Goal: Task Accomplishment & Management: Manage account settings

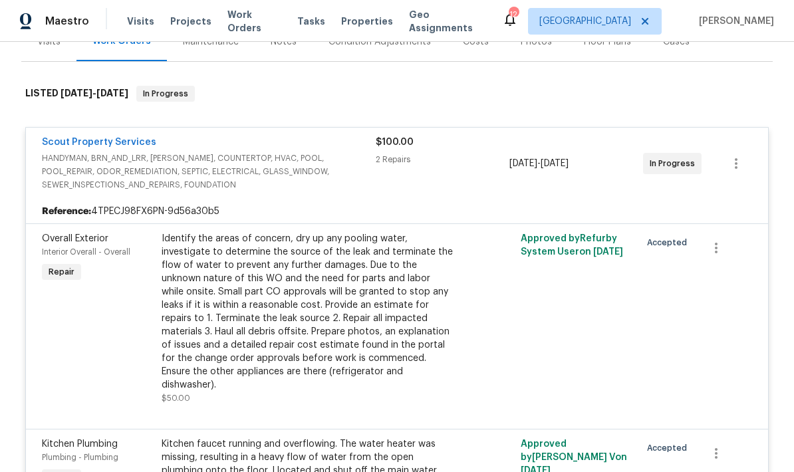
scroll to position [182, 0]
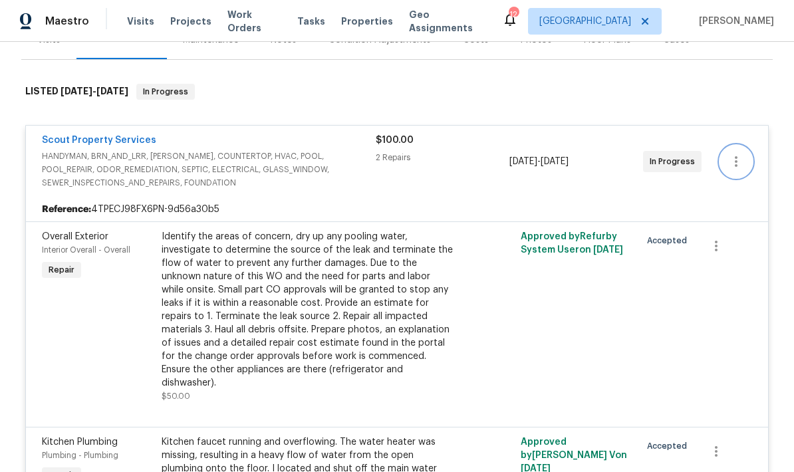
click at [734, 166] on icon "button" at bounding box center [737, 162] width 16 height 16
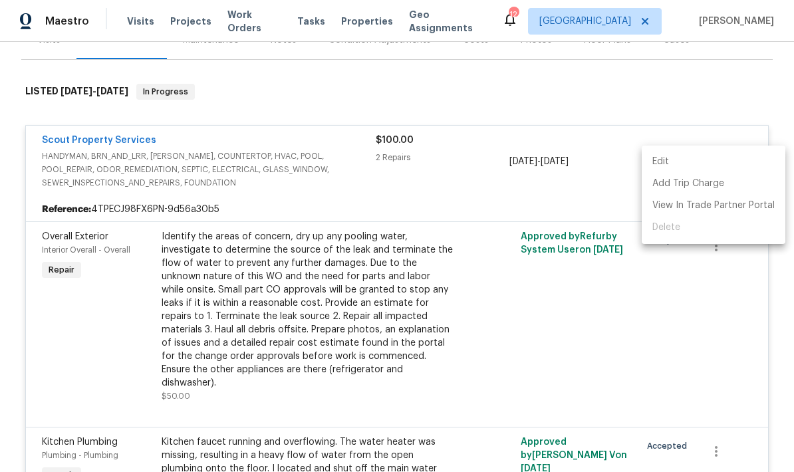
click at [669, 160] on li "Edit" at bounding box center [714, 162] width 144 height 22
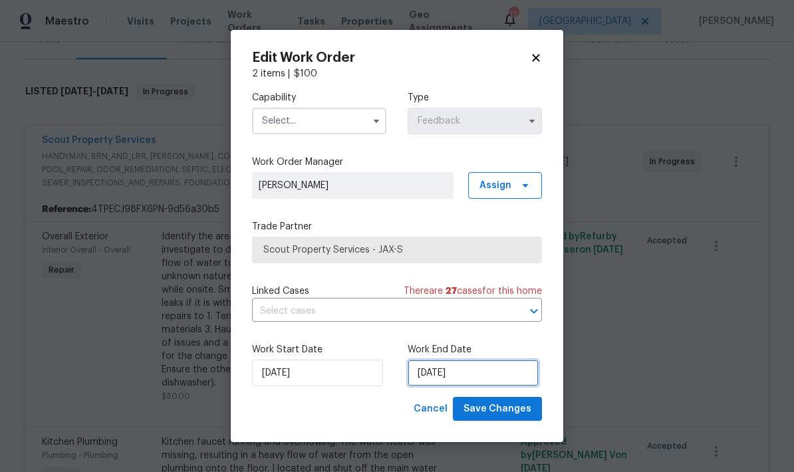
click at [482, 373] on input "[DATE]" at bounding box center [473, 373] width 131 height 27
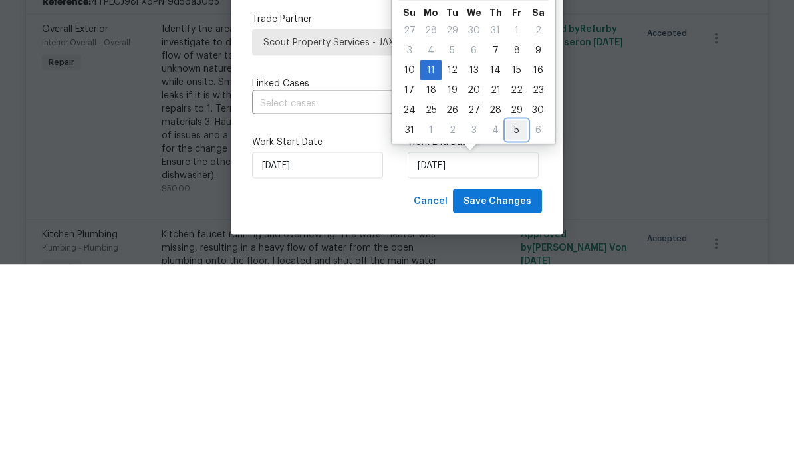
click at [506, 329] on div "5" at bounding box center [516, 338] width 21 height 19
type input "9/5/2025"
select select "8"
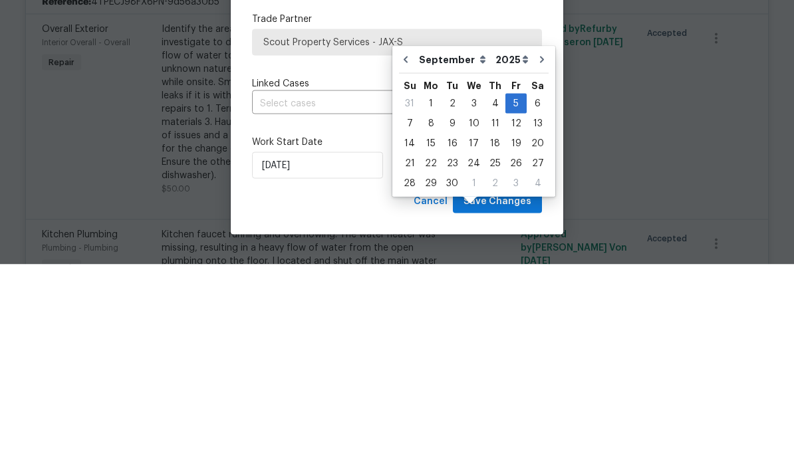
scroll to position [53, 0]
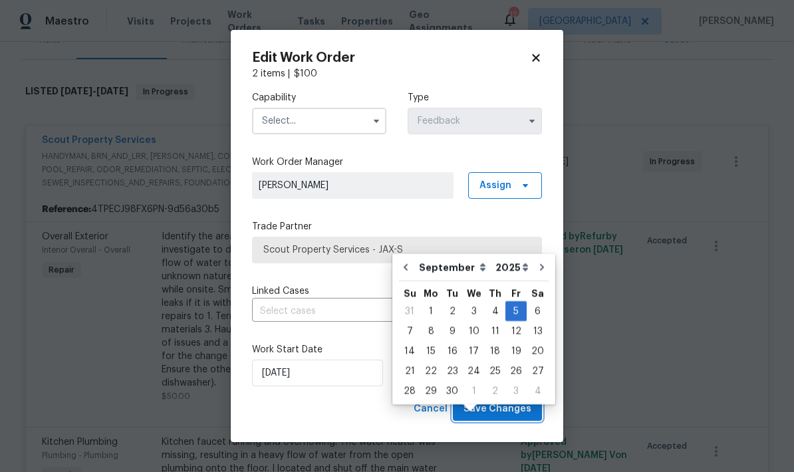
click at [506, 415] on span "Save Changes" at bounding box center [498, 409] width 68 height 17
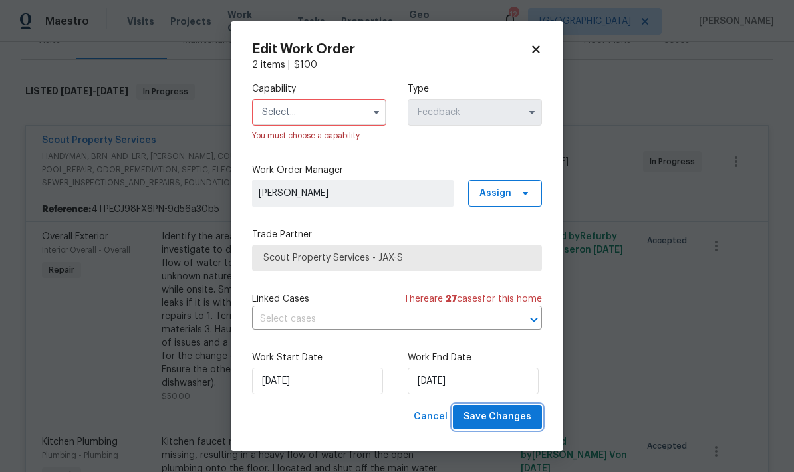
click at [494, 421] on span "Save Changes" at bounding box center [498, 417] width 68 height 17
click at [369, 110] on button "button" at bounding box center [377, 112] width 16 height 16
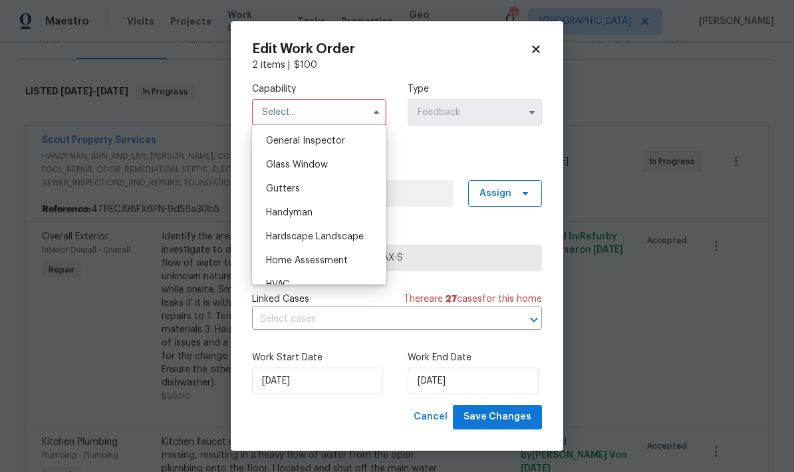
scroll to position [671, 0]
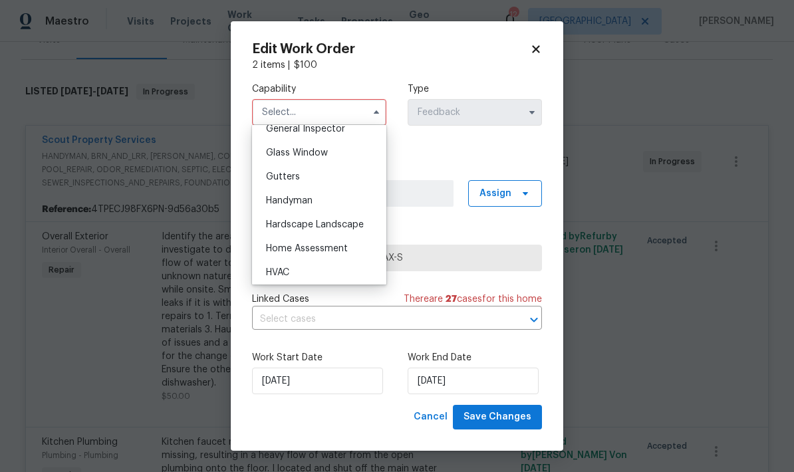
click at [318, 200] on div "Handyman" at bounding box center [320, 201] width 128 height 24
type input "Handyman"
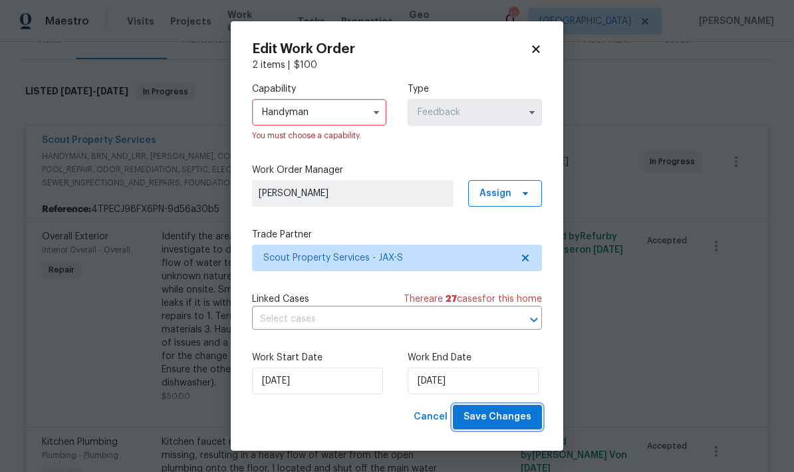
click at [500, 418] on span "Save Changes" at bounding box center [498, 417] width 68 height 17
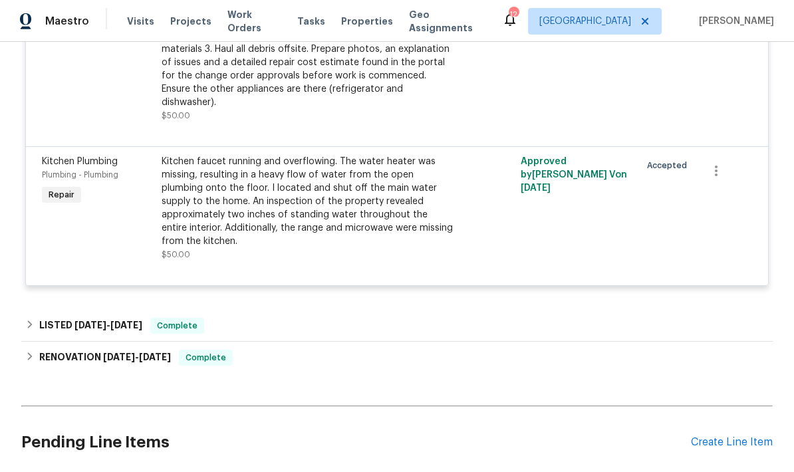
scroll to position [463, 0]
click at [722, 436] on div "Create Line Item" at bounding box center [732, 442] width 82 height 13
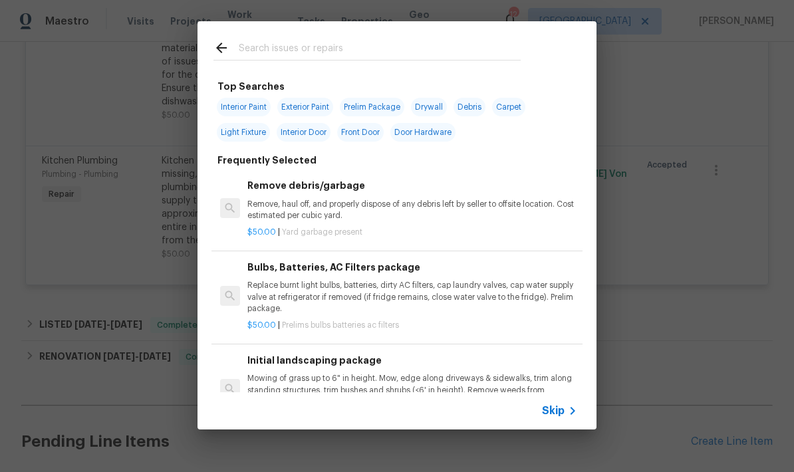
click at [354, 50] on input "text" at bounding box center [380, 50] width 282 height 20
type input "Floor"
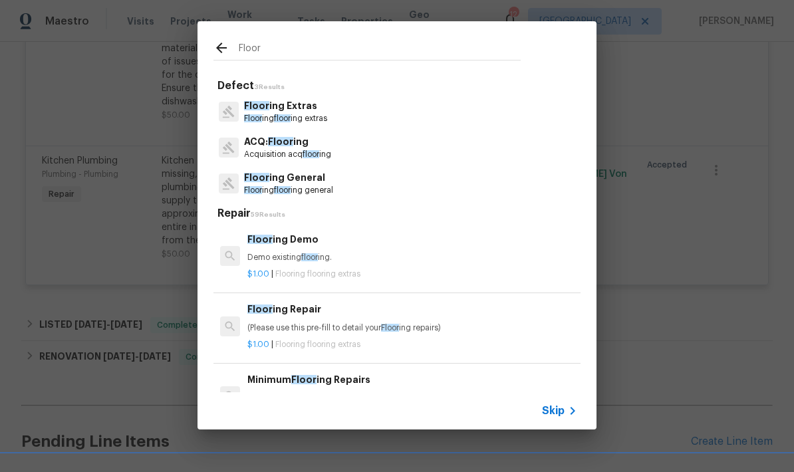
click at [295, 189] on p "Floor ing floor ing general" at bounding box center [288, 190] width 89 height 11
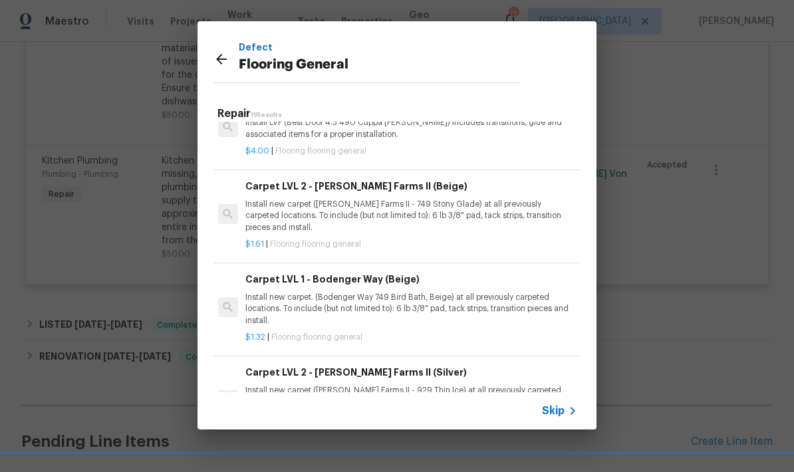
scroll to position [444, 2]
click at [381, 302] on p "Install new carpet. (Bodenger Way 749 Bird Bath, Beige) at all previously carpe…" at bounding box center [411, 308] width 330 height 34
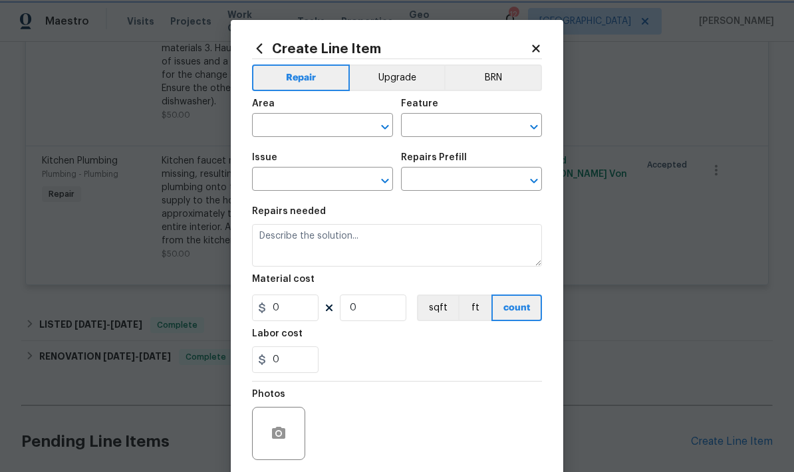
type input "Overall Flooring"
type input "Flooring General"
type textarea "Install new carpet. (Bodenger Way 749 Bird Bath, Beige) at all previously carpe…"
type input "1"
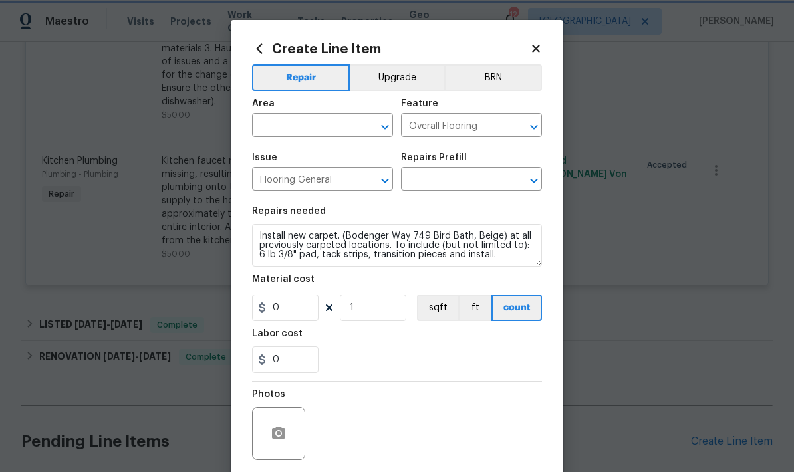
type input "Carpet LVL 1 - Bodenger Way (Beige) $1.32"
type input "1.32"
click at [319, 123] on input "text" at bounding box center [304, 126] width 104 height 21
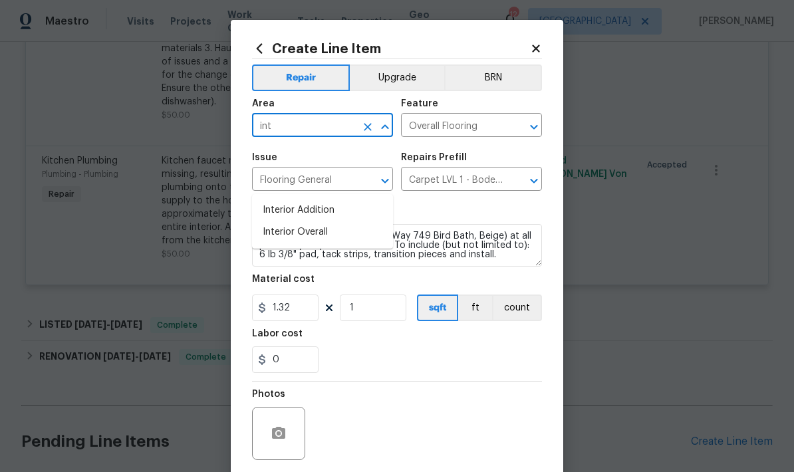
click at [304, 222] on li "Interior Overall" at bounding box center [322, 233] width 141 height 22
type input "Interior Overall"
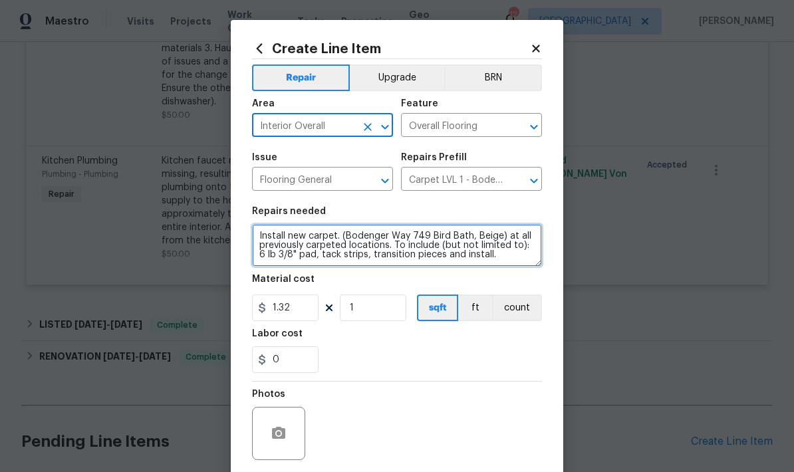
click at [497, 265] on textarea "Install new carpet. (Bodenger Way 749 Bird Bath, Beige) at all previously carpe…" at bounding box center [397, 245] width 290 height 43
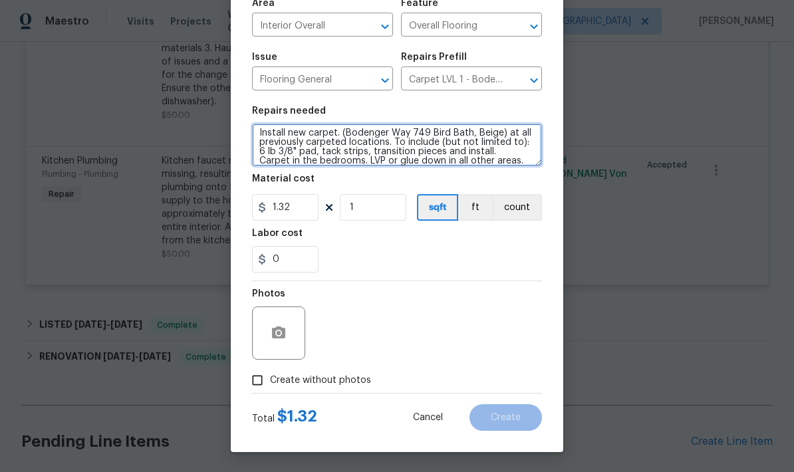
scroll to position [103, 0]
type textarea "Install new carpet. (Bodenger Way 749 Bird Bath, Beige) at all previously carpe…"
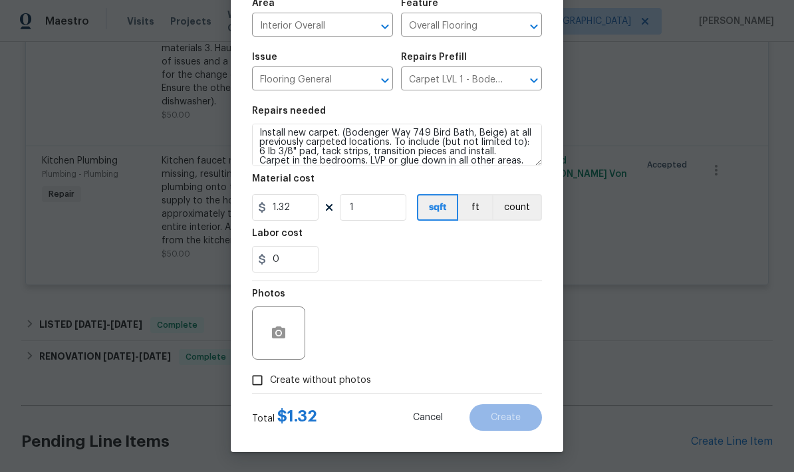
click at [260, 388] on input "Create without photos" at bounding box center [257, 380] width 25 height 25
checkbox input "true"
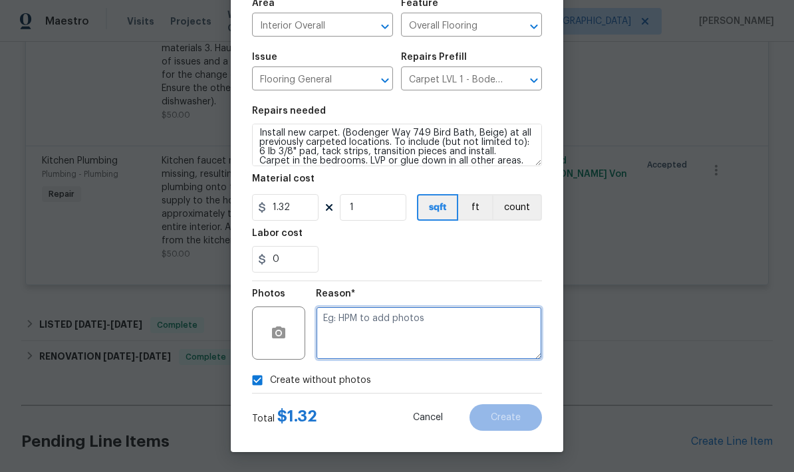
click at [402, 335] on textarea at bounding box center [429, 333] width 226 height 53
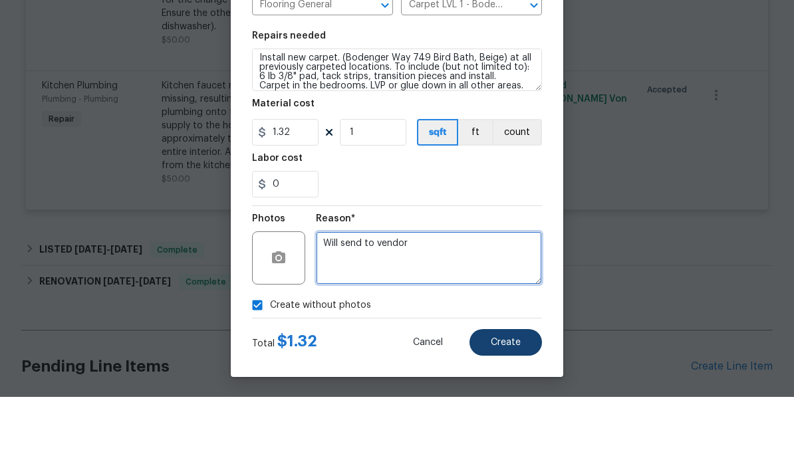
type textarea "Will send to vendor"
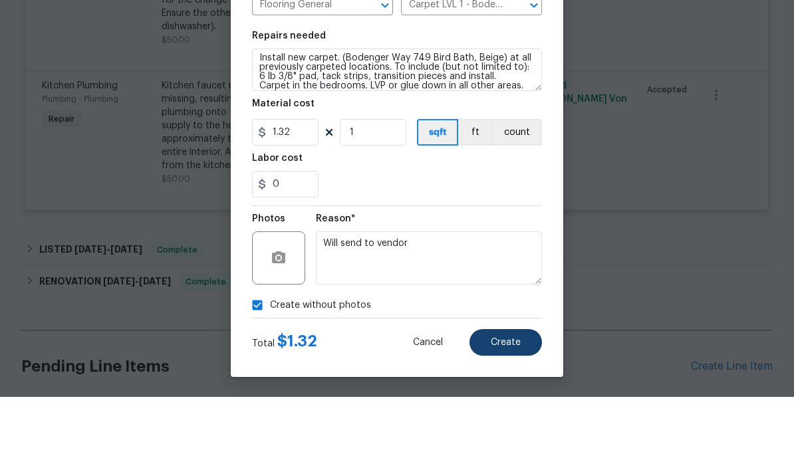
click at [509, 405] on button "Create" at bounding box center [506, 418] width 73 height 27
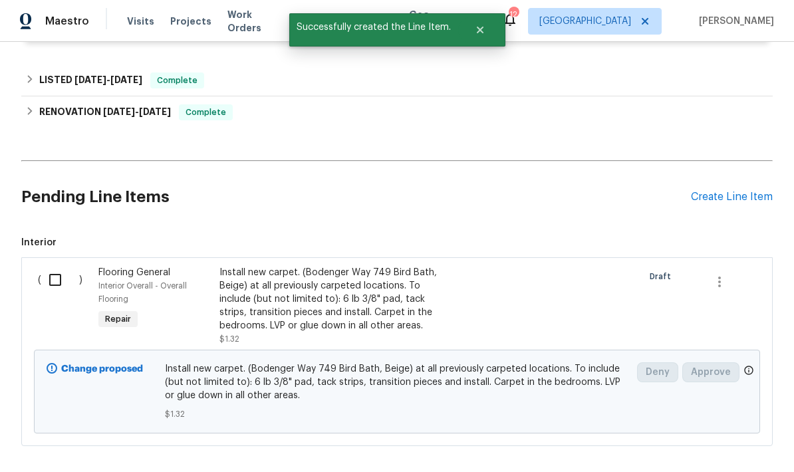
scroll to position [707, 0]
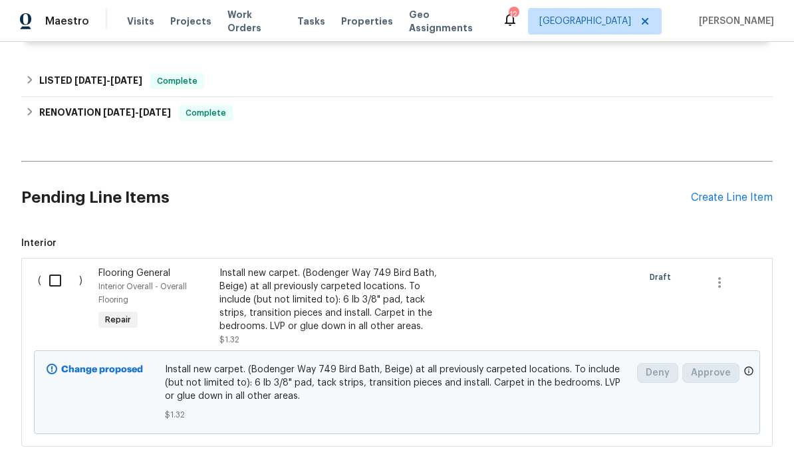
click at [61, 267] on input "checkbox" at bounding box center [60, 281] width 38 height 28
checkbox input "true"
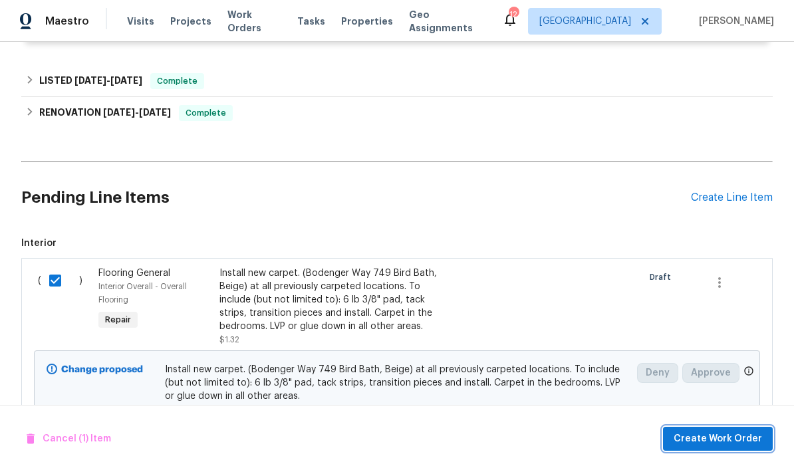
click at [705, 442] on span "Create Work Order" at bounding box center [718, 439] width 88 height 17
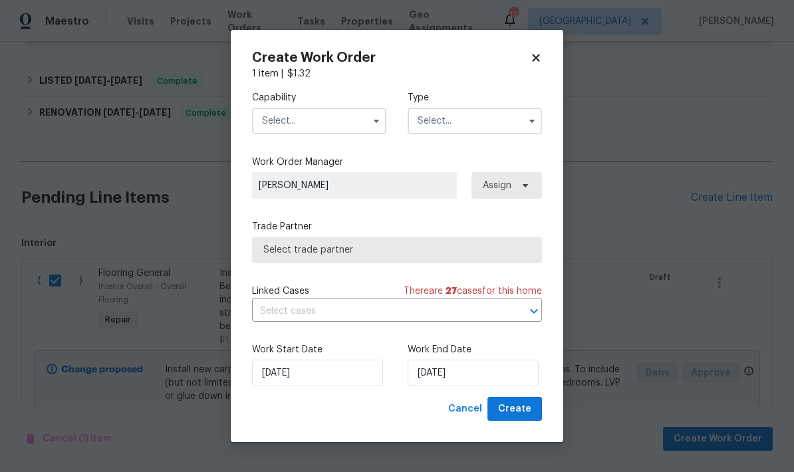
click at [329, 116] on input "text" at bounding box center [319, 121] width 134 height 27
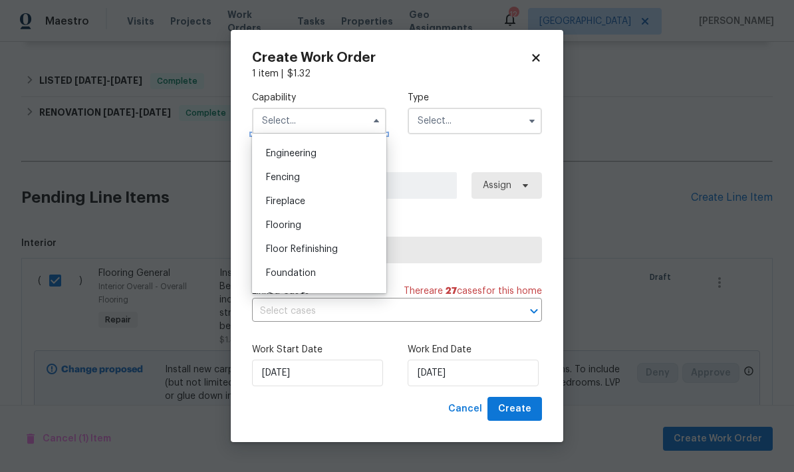
scroll to position [474, 0]
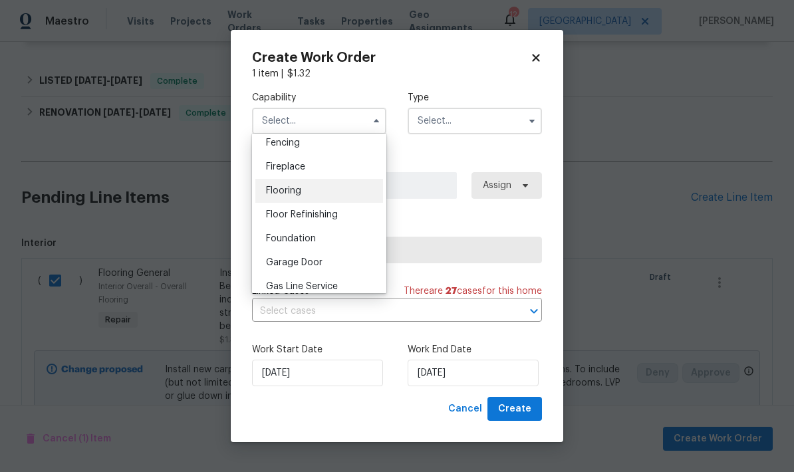
click at [298, 191] on span "Flooring" at bounding box center [283, 190] width 35 height 9
type input "Flooring"
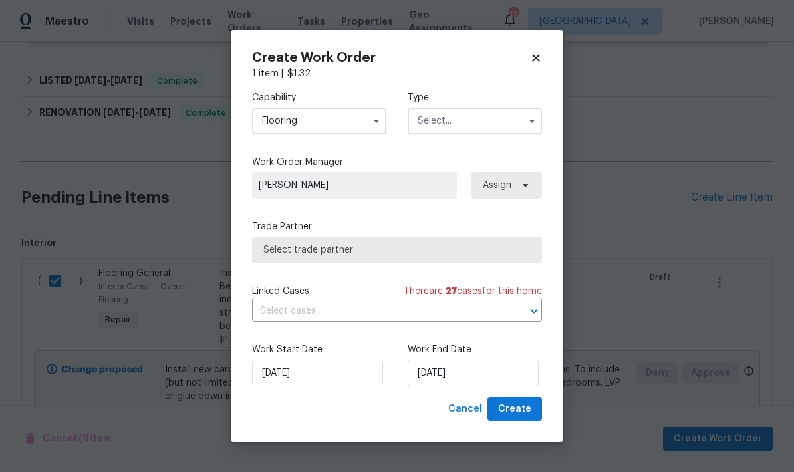
click at [481, 126] on input "text" at bounding box center [475, 121] width 134 height 27
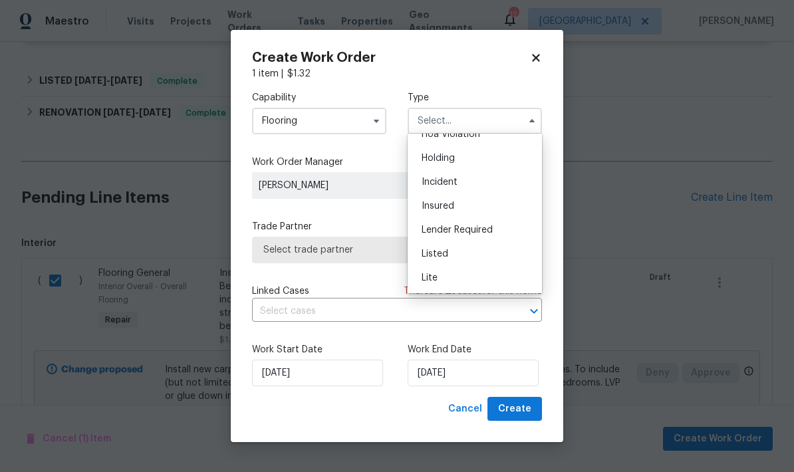
scroll to position [40, 0]
click at [460, 256] on div "Listed" at bounding box center [475, 253] width 128 height 24
type input "Listed"
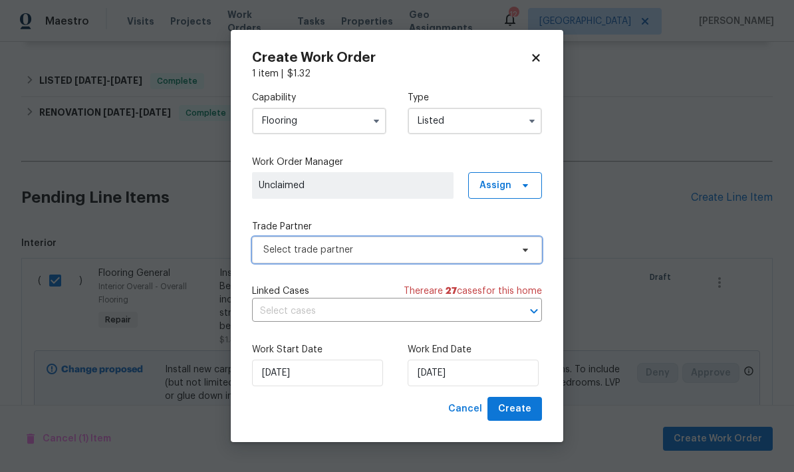
click at [384, 254] on span "Select trade partner" at bounding box center [387, 250] width 248 height 13
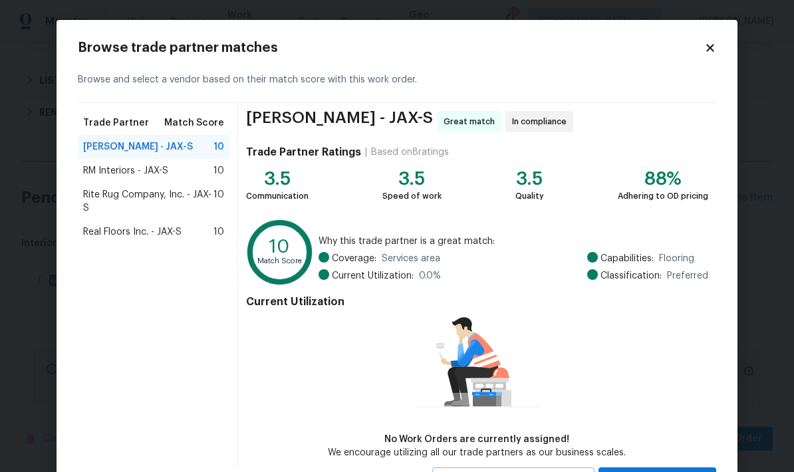
click at [173, 240] on div "Real Floors Inc. - JAX-S 10" at bounding box center [154, 232] width 152 height 24
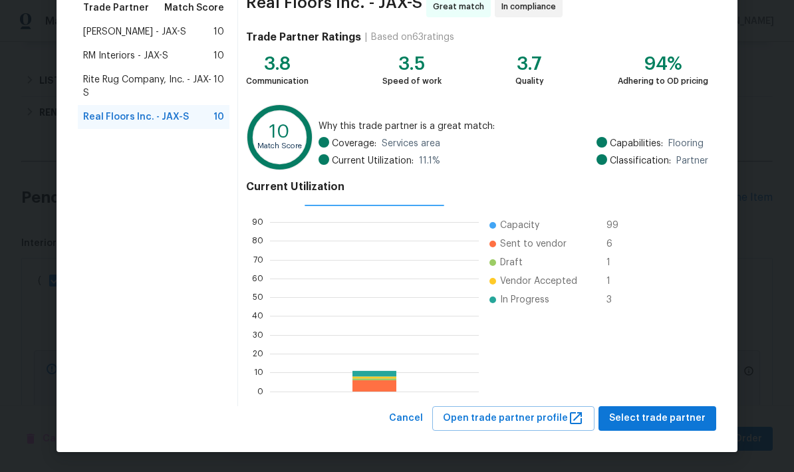
scroll to position [114, 0]
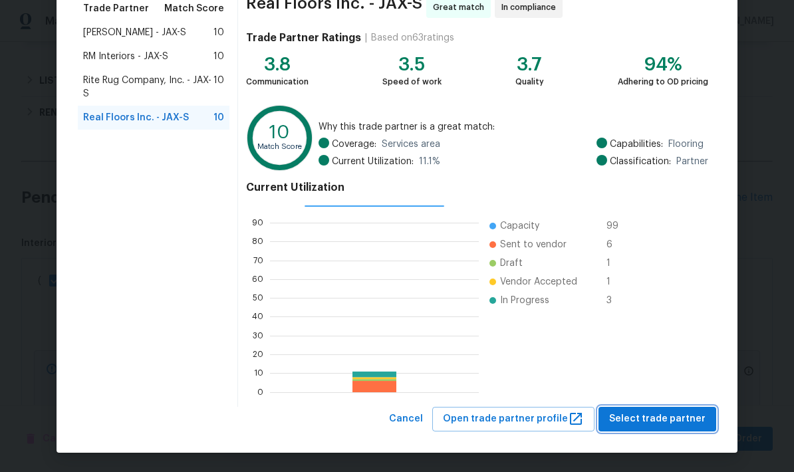
click at [654, 423] on span "Select trade partner" at bounding box center [658, 419] width 96 height 17
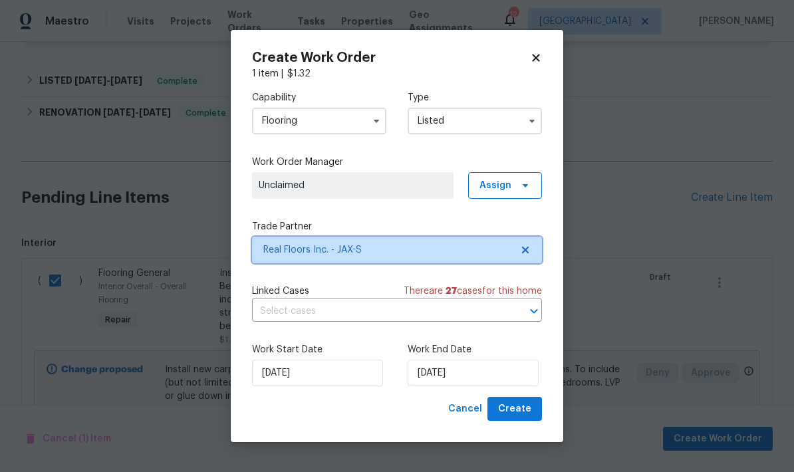
scroll to position [0, 0]
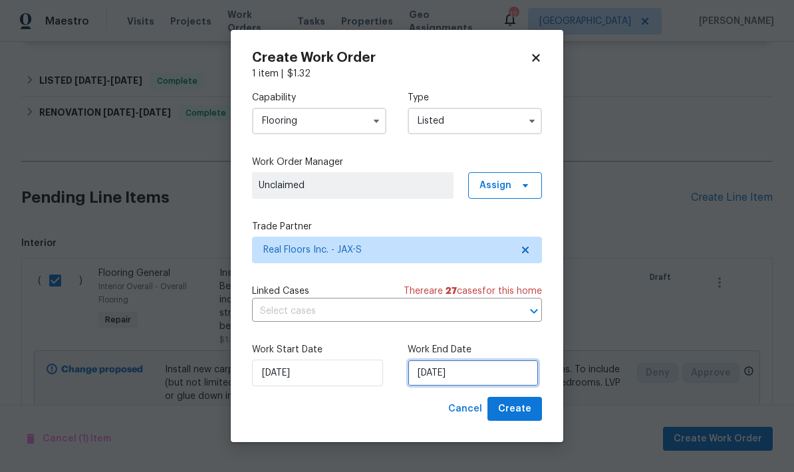
click at [481, 375] on input "8/26/2025" at bounding box center [473, 373] width 131 height 27
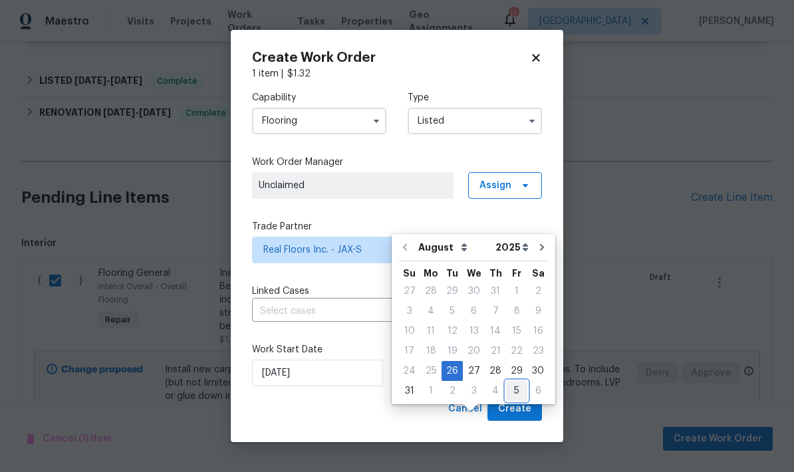
click at [512, 382] on div "5" at bounding box center [516, 391] width 21 height 19
type input "9/5/2025"
select select "8"
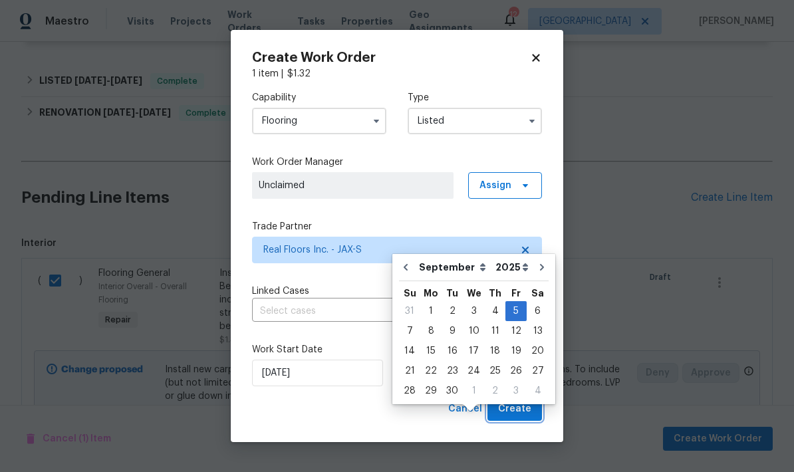
click at [525, 413] on span "Create" at bounding box center [514, 409] width 33 height 17
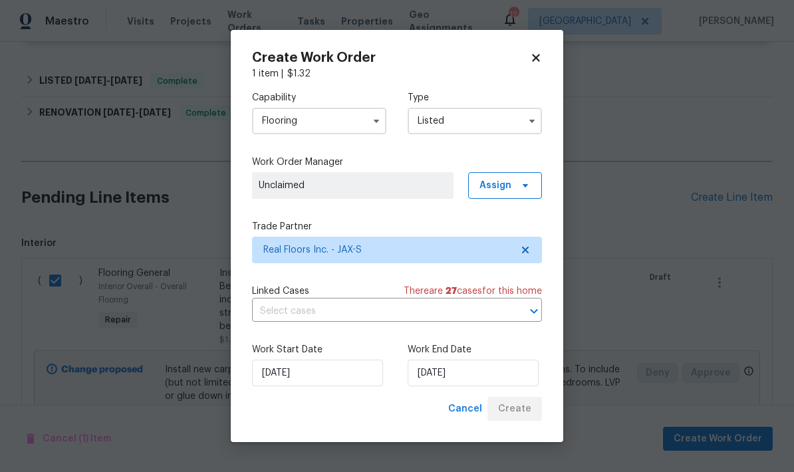
checkbox input "false"
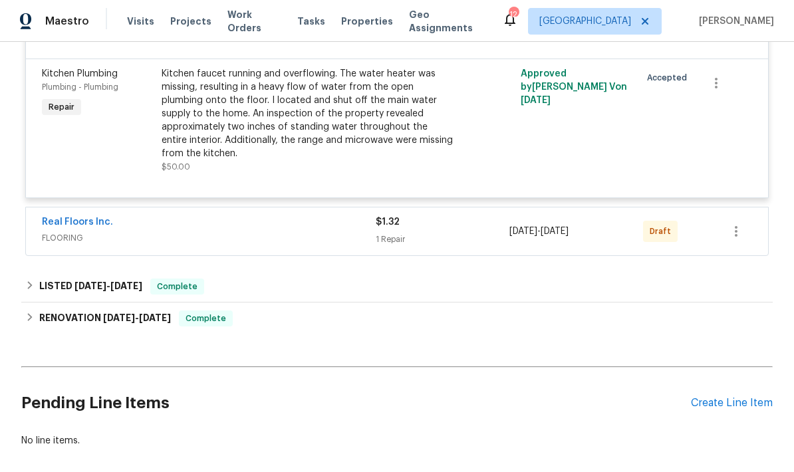
scroll to position [550, 0]
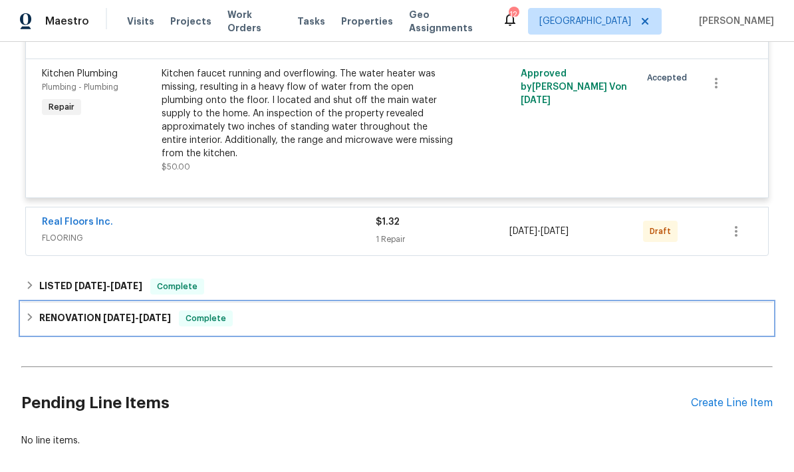
click at [301, 303] on div "RENOVATION 1/21/25 - 1/29/25 Complete" at bounding box center [397, 319] width 752 height 32
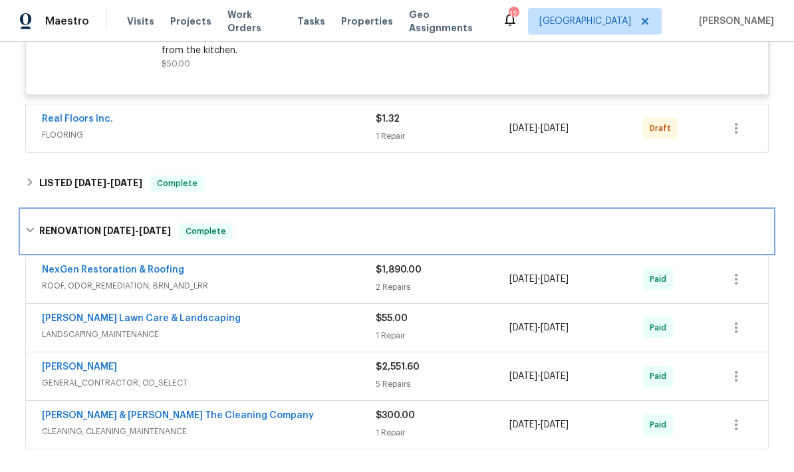
scroll to position [675, 0]
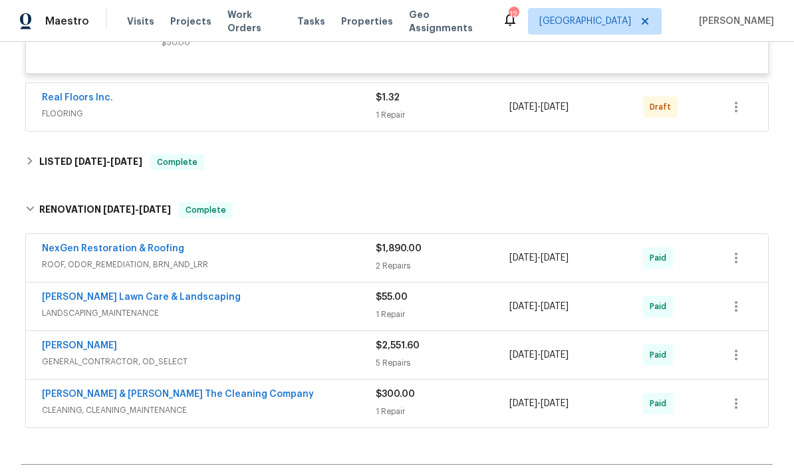
click at [399, 339] on div "$2,551.60 5 Repairs" at bounding box center [443, 355] width 134 height 32
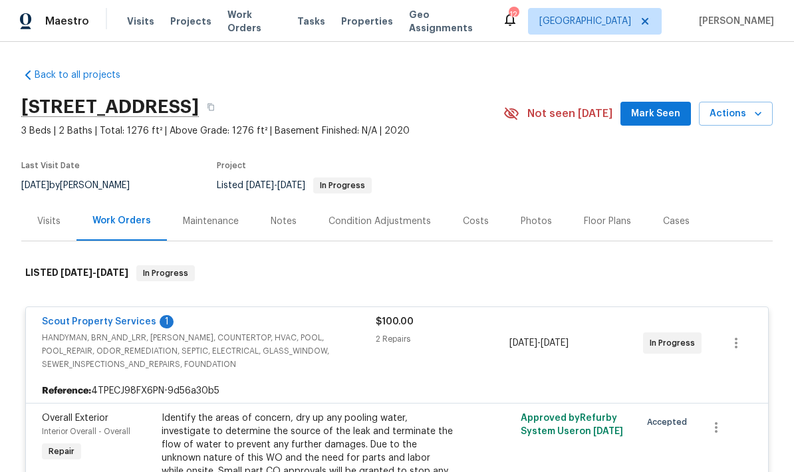
scroll to position [0, 0]
click at [135, 317] on link "Scout Property Services" at bounding box center [99, 321] width 114 height 9
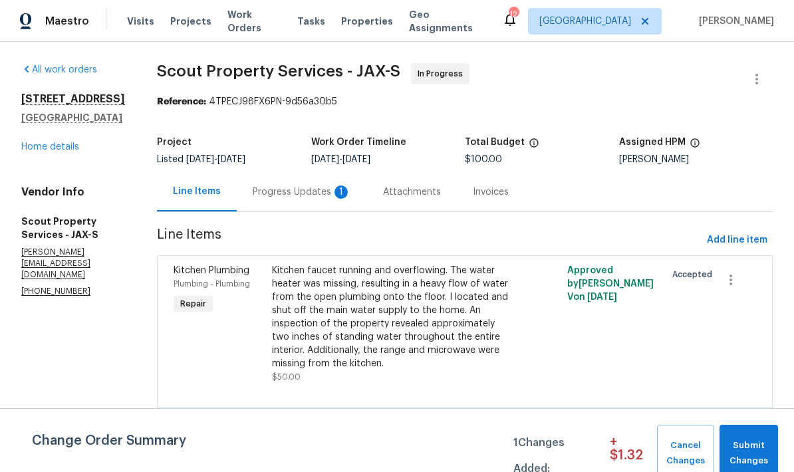
click at [256, 196] on div "Progress Updates 1" at bounding box center [302, 192] width 98 height 13
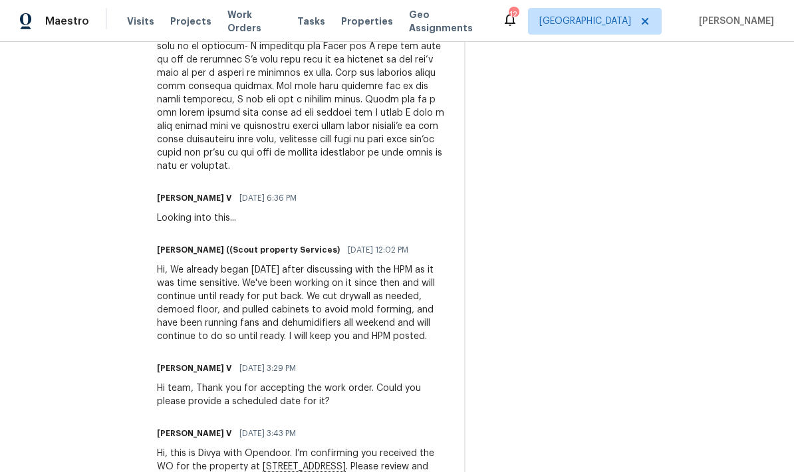
scroll to position [575, 0]
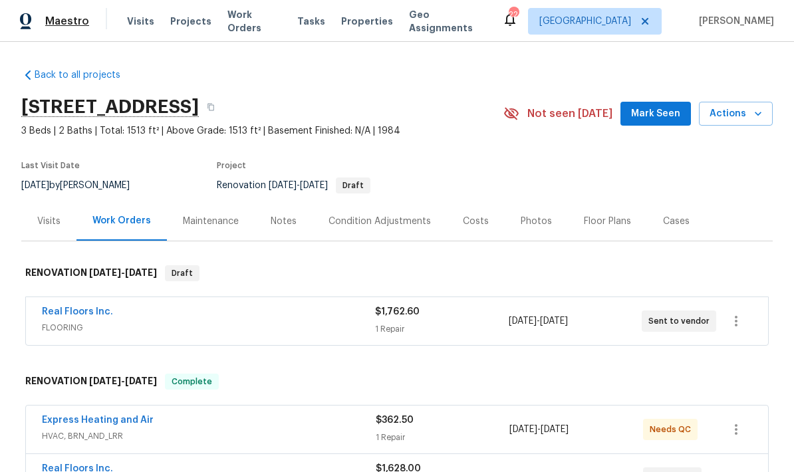
click at [80, 22] on span "Maestro" at bounding box center [67, 21] width 44 height 13
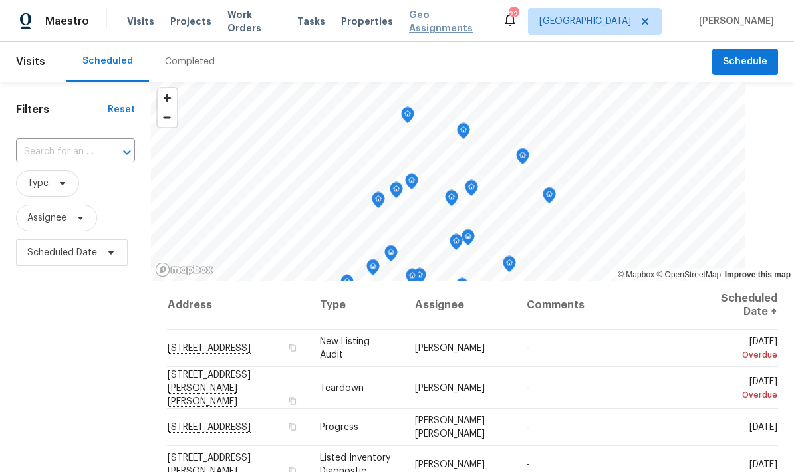
click at [433, 23] on span "Geo Assignments" at bounding box center [447, 21] width 77 height 27
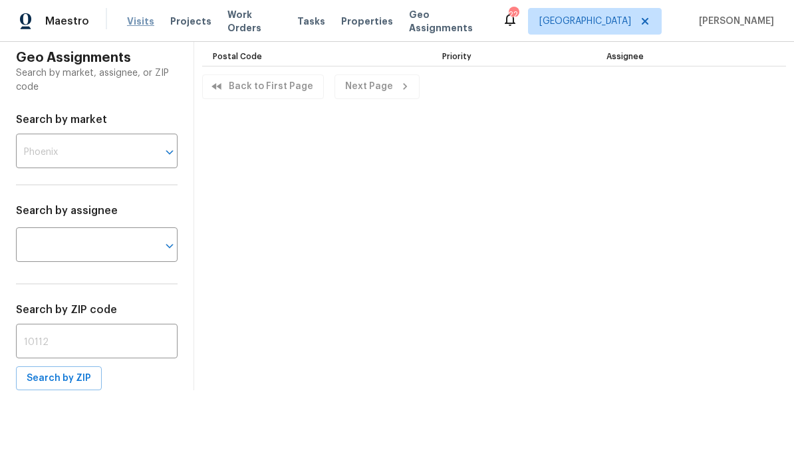
click at [135, 21] on span "Visits" at bounding box center [140, 21] width 27 height 13
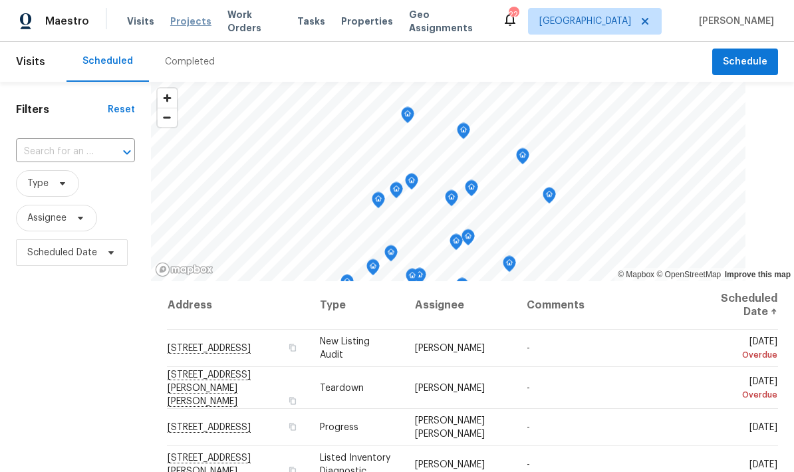
click at [178, 26] on span "Projects" at bounding box center [190, 21] width 41 height 13
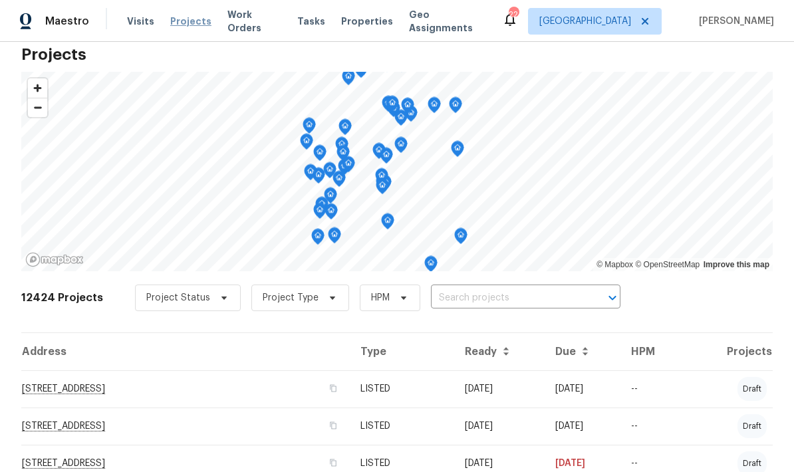
scroll to position [46, 0]
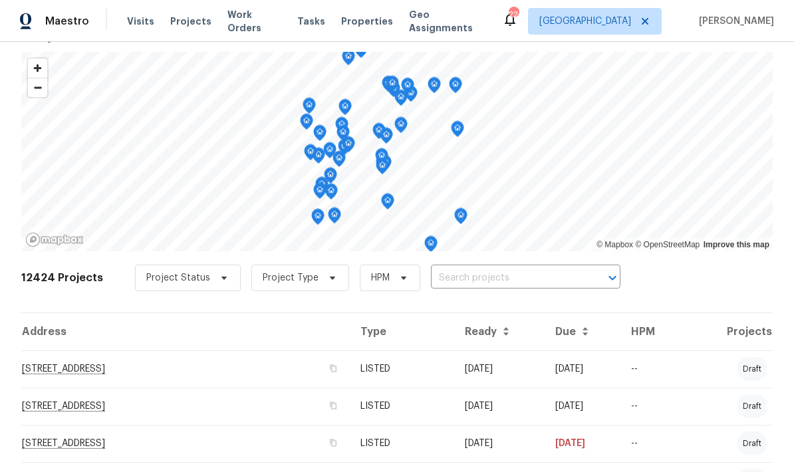
click at [399, 339] on th "Type" at bounding box center [402, 331] width 104 height 37
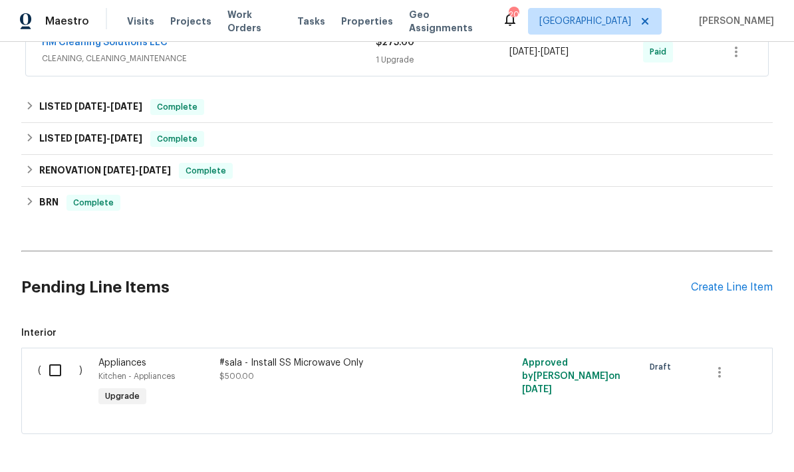
scroll to position [949, 0]
click at [729, 282] on div "Create Line Item" at bounding box center [732, 288] width 82 height 13
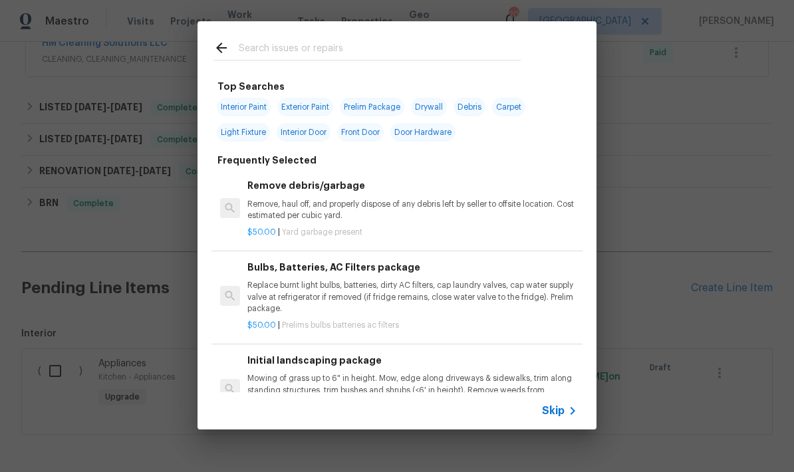
click at [321, 56] on input "text" at bounding box center [380, 50] width 282 height 20
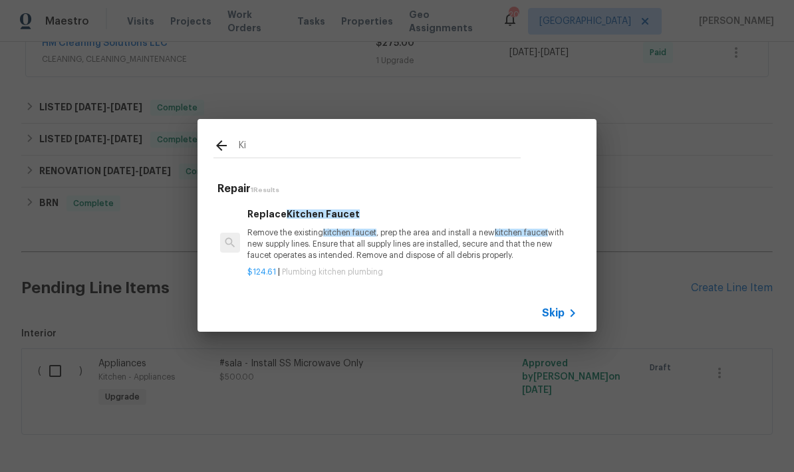
type input "K"
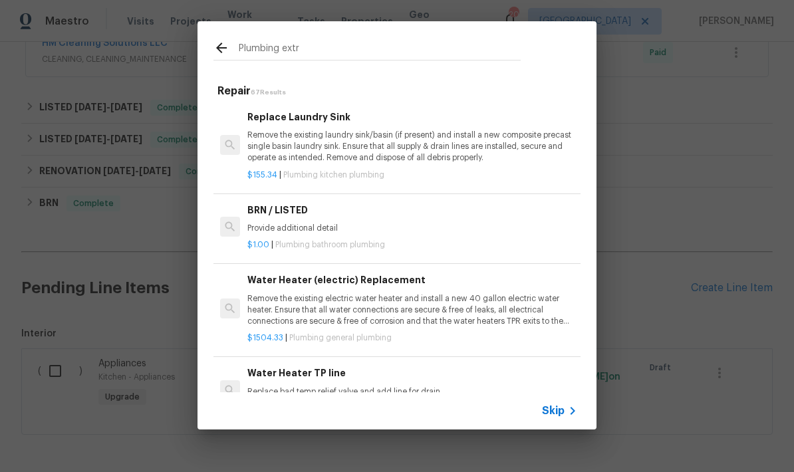
type input "Plumbing extra"
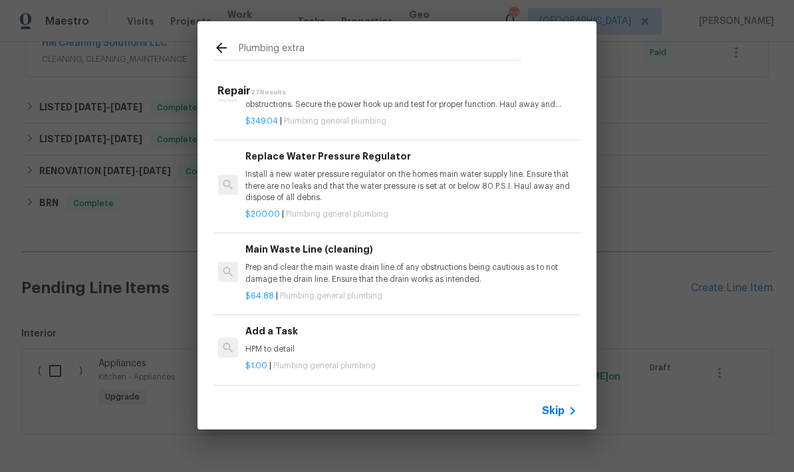
scroll to position [1290, 2]
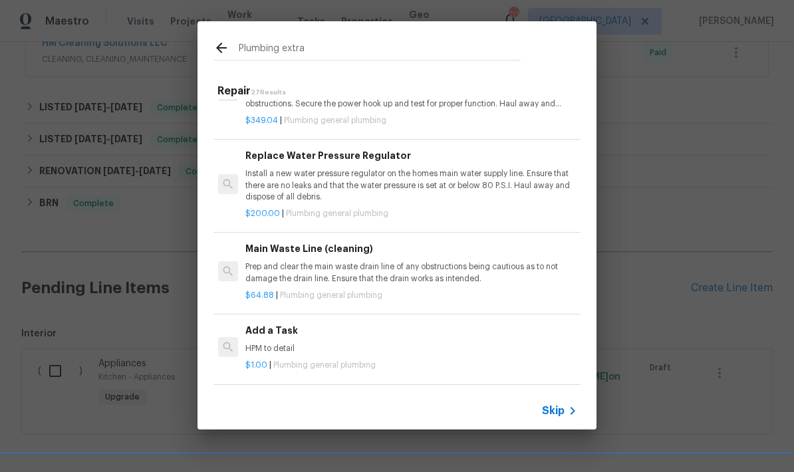
click at [281, 331] on div "Add a Task HPM to detail" at bounding box center [411, 339] width 330 height 32
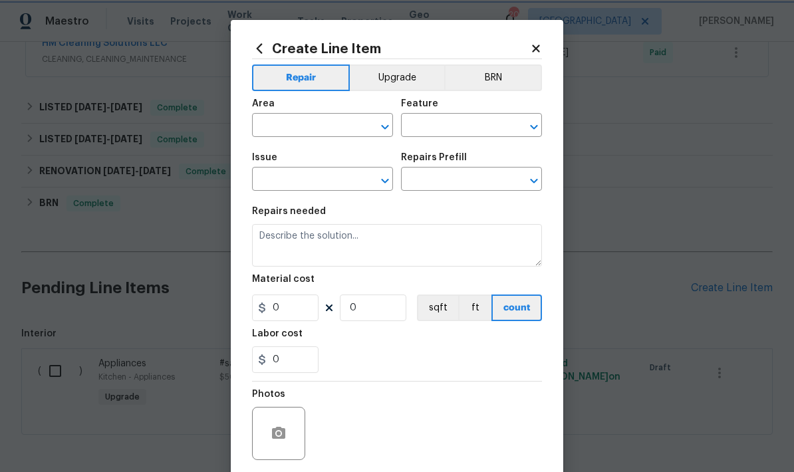
type input "Plumbing"
type input "General Plumbing"
type textarea "HPM to detail"
type input "1"
type input "Add a Task $1.00"
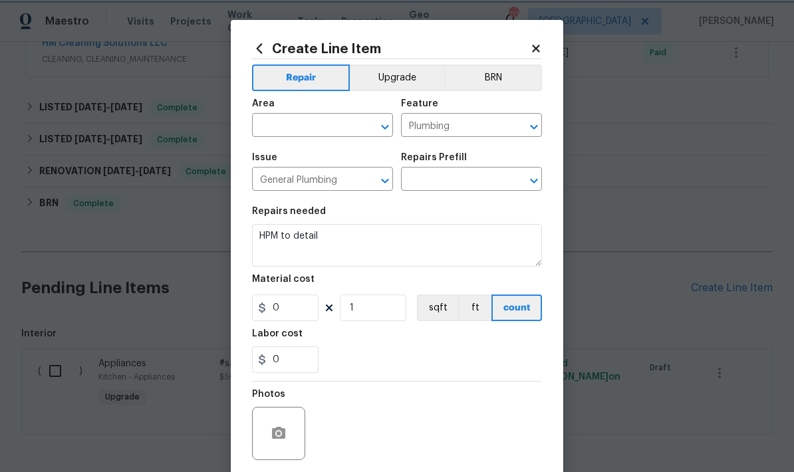
type input "1"
click at [333, 124] on input "text" at bounding box center [304, 126] width 104 height 21
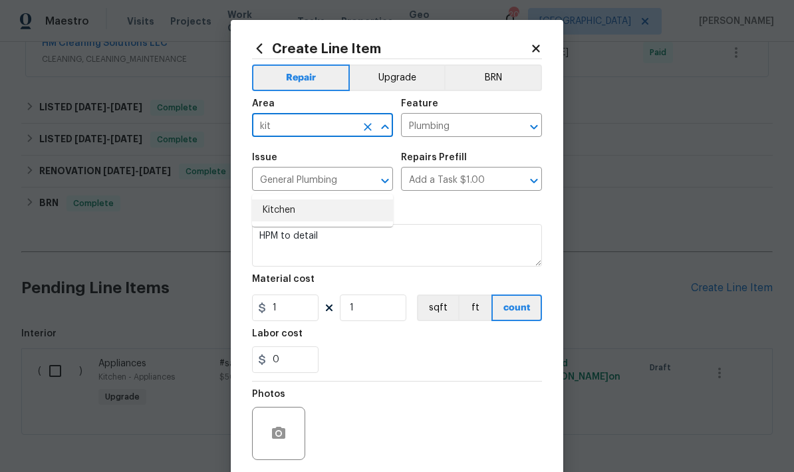
click at [297, 200] on li "Kitchen" at bounding box center [322, 211] width 141 height 22
type input "Kitchen"
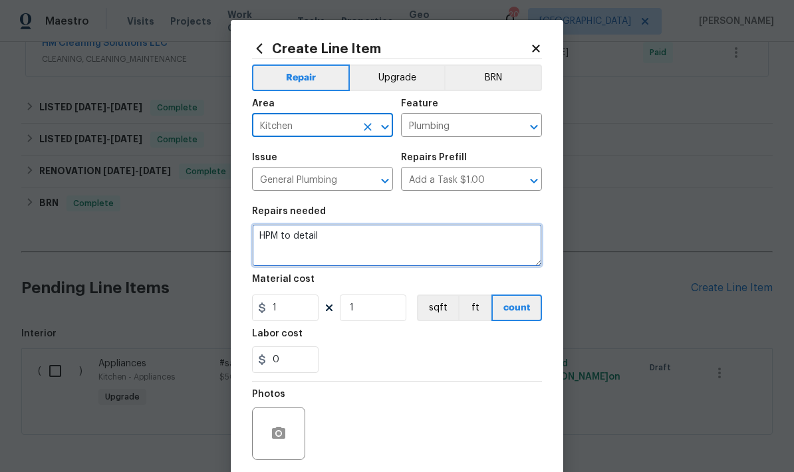
click at [319, 244] on textarea "HPM to detail" at bounding box center [397, 245] width 290 height 43
type textarea "Secure kitchen faucet to the sink."
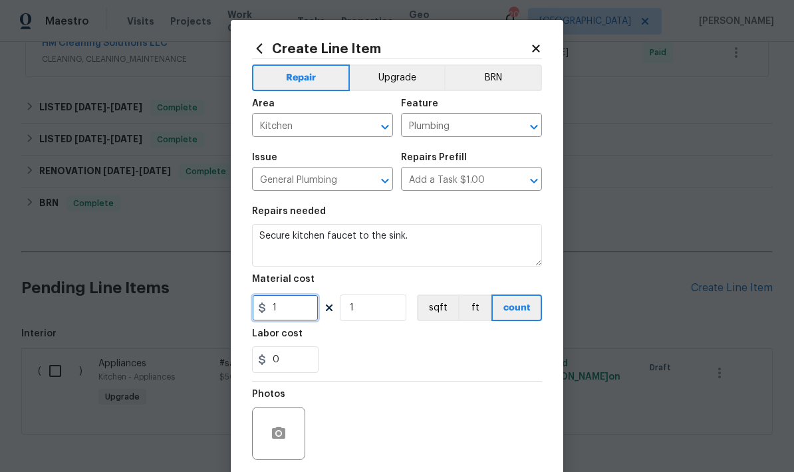
click at [300, 313] on input "1" at bounding box center [285, 308] width 67 height 27
type input "75"
click at [387, 354] on div "0" at bounding box center [397, 360] width 290 height 27
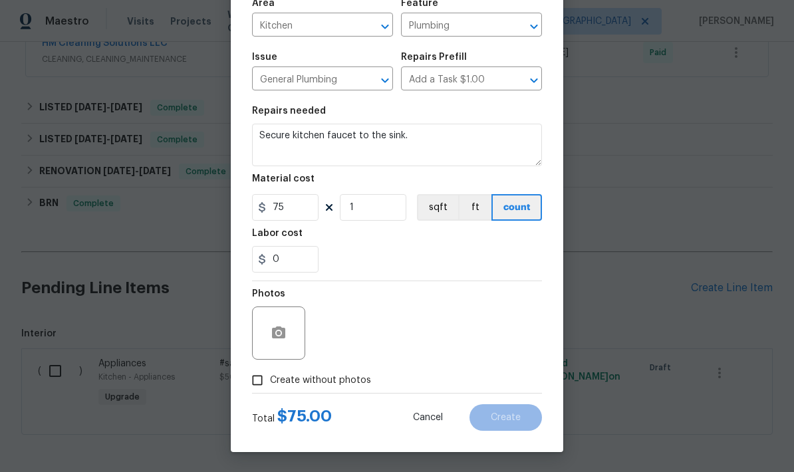
scroll to position [103, 0]
click at [286, 333] on icon "button" at bounding box center [279, 333] width 16 height 16
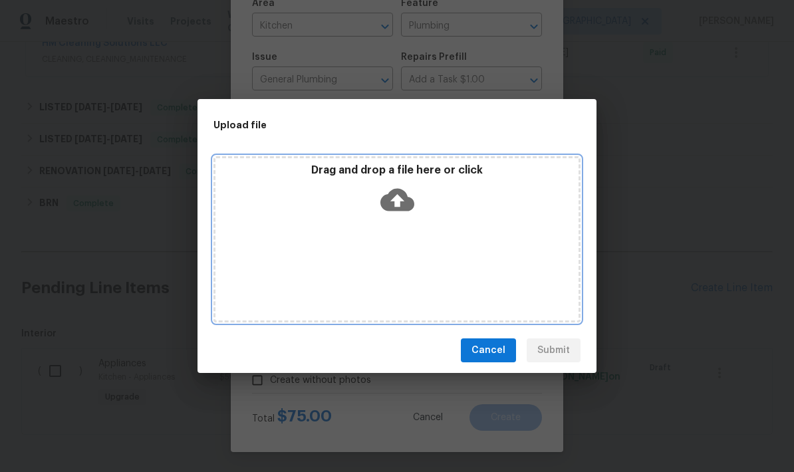
click at [399, 205] on icon at bounding box center [398, 200] width 34 height 34
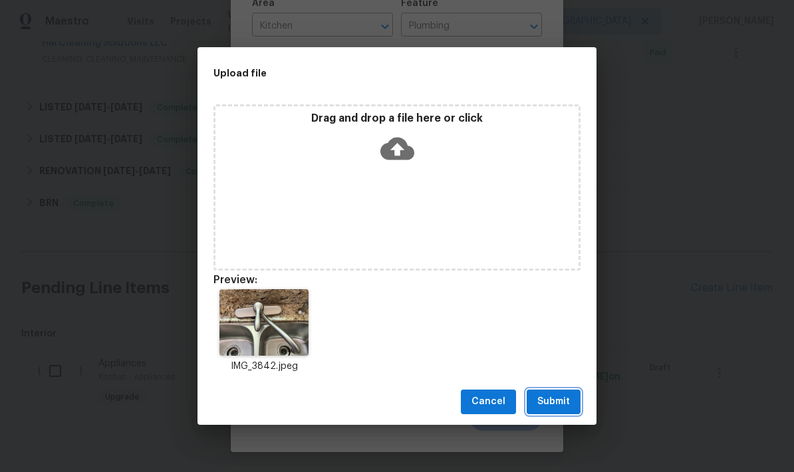
click at [563, 399] on span "Submit" at bounding box center [554, 402] width 33 height 17
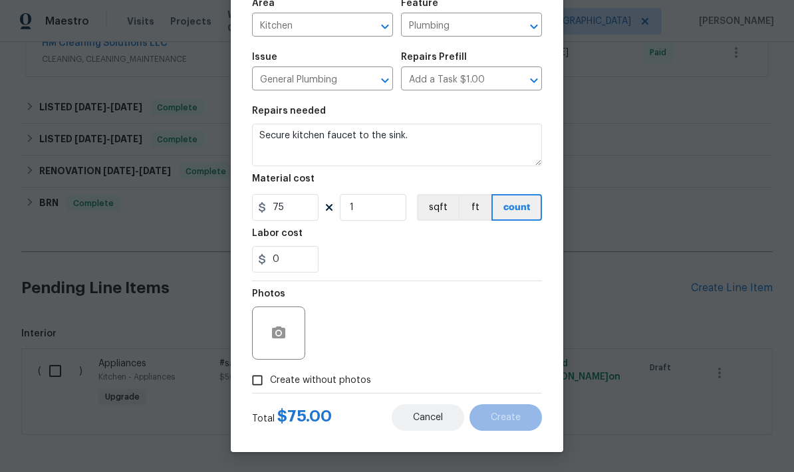
click at [402, 429] on button "Cancel" at bounding box center [428, 418] width 73 height 27
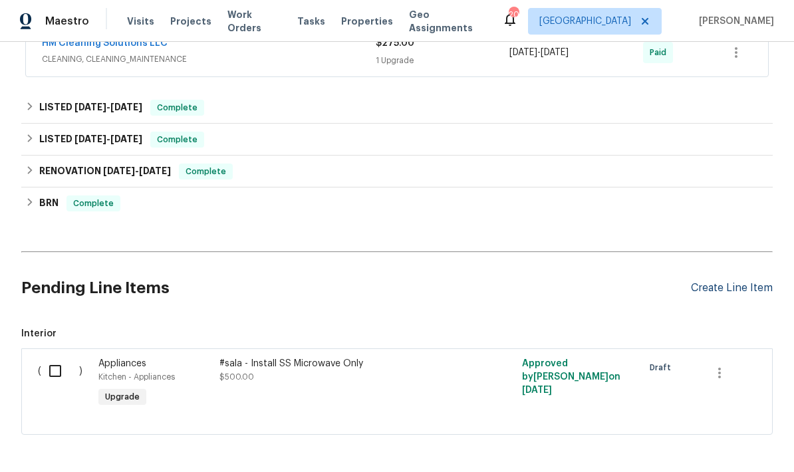
click at [751, 282] on div "Create Line Item" at bounding box center [732, 288] width 82 height 13
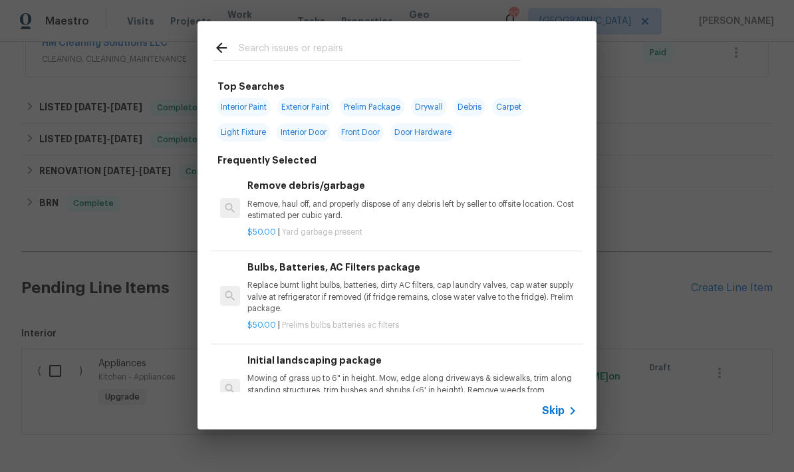
click at [329, 37] on div at bounding box center [367, 47] width 339 height 53
click at [337, 58] on input "text" at bounding box center [380, 50] width 282 height 20
click at [397, 51] on input "text" at bounding box center [380, 50] width 282 height 20
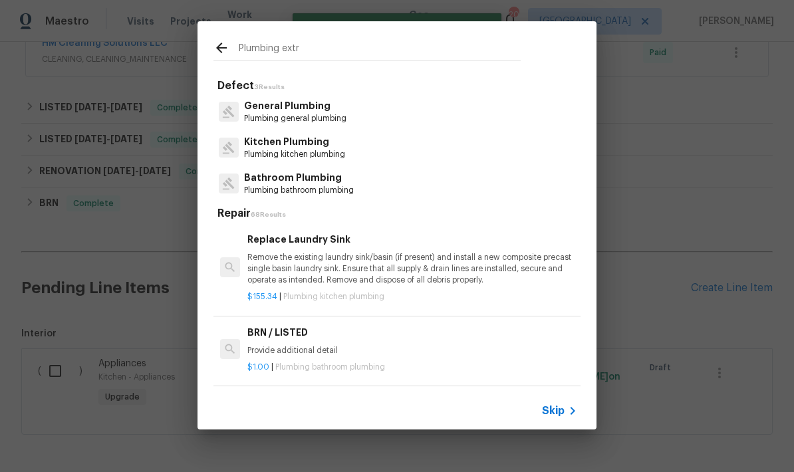
type input "Plumbing extra"
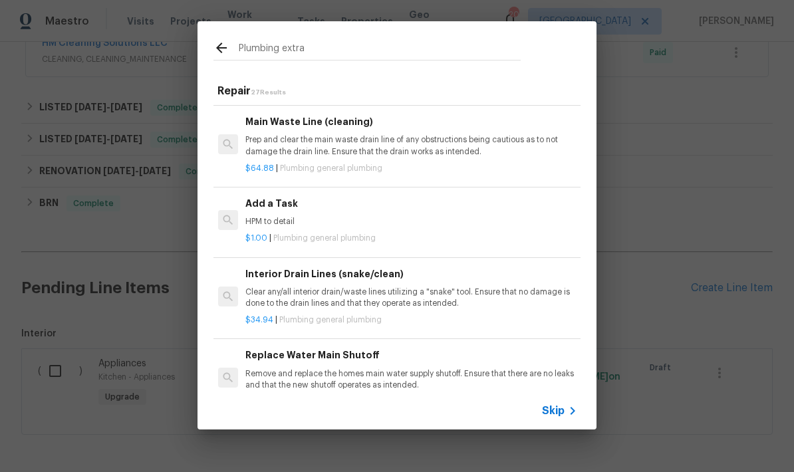
scroll to position [1415, 2]
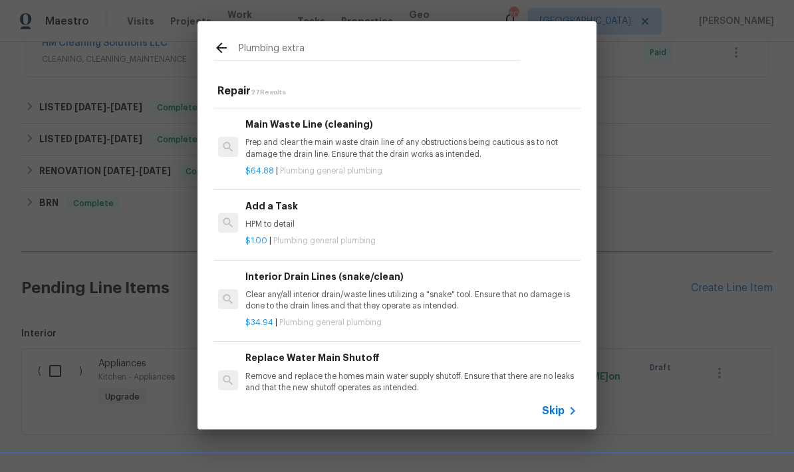
click at [275, 219] on p "HPM to detail" at bounding box center [411, 224] width 330 height 11
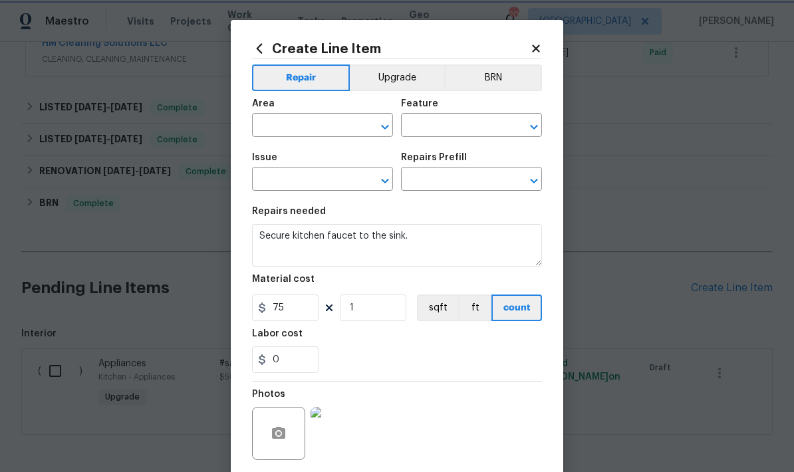
type input "Kitchen"
type input "Plumbing"
type input "General Plumbing"
type input "Add a Task $1.00"
type textarea "HPM to detail"
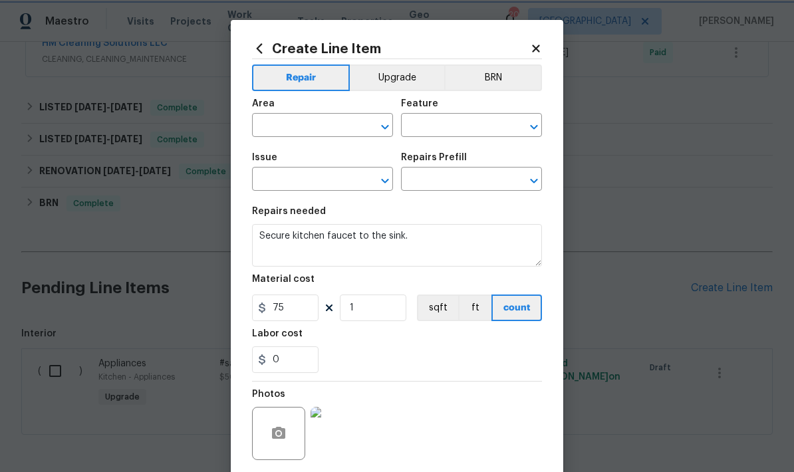
type input "1"
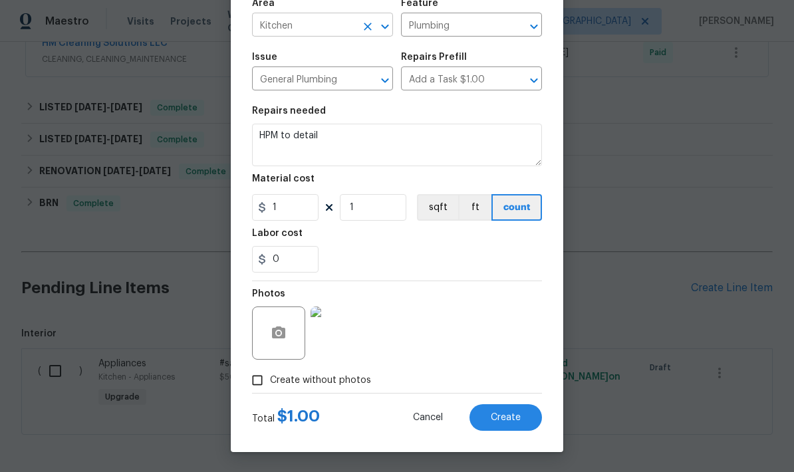
scroll to position [103, 0]
click at [517, 252] on div "0" at bounding box center [397, 259] width 290 height 27
click at [506, 419] on span "Create" at bounding box center [506, 418] width 30 height 10
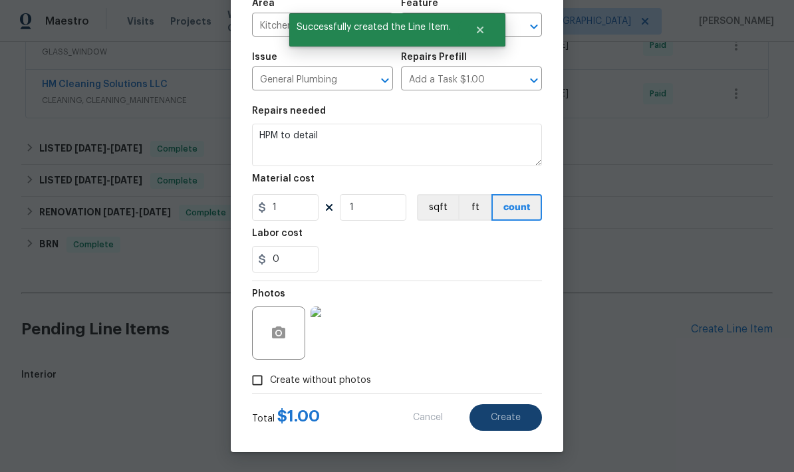
scroll to position [854, 0]
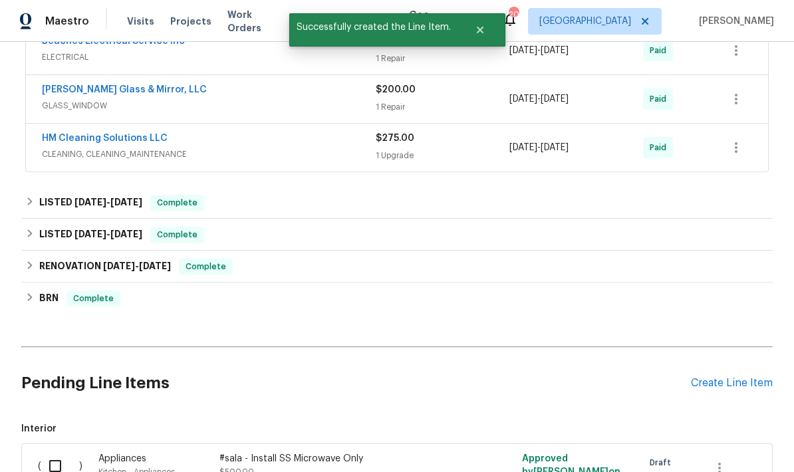
click at [60, 452] on input "checkbox" at bounding box center [60, 466] width 38 height 28
checkbox input "true"
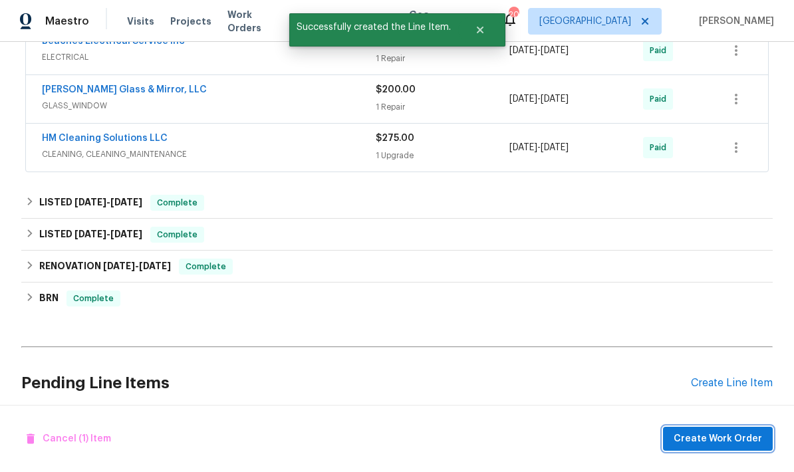
click at [729, 440] on span "Create Work Order" at bounding box center [718, 439] width 88 height 17
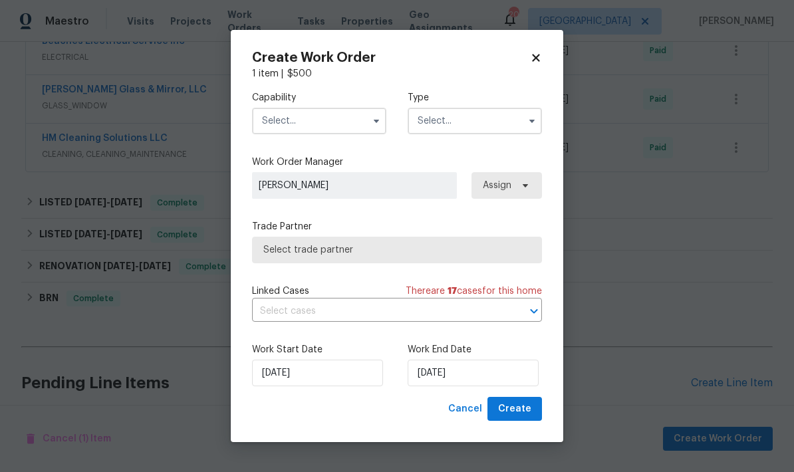
click at [357, 122] on input "text" at bounding box center [319, 121] width 134 height 27
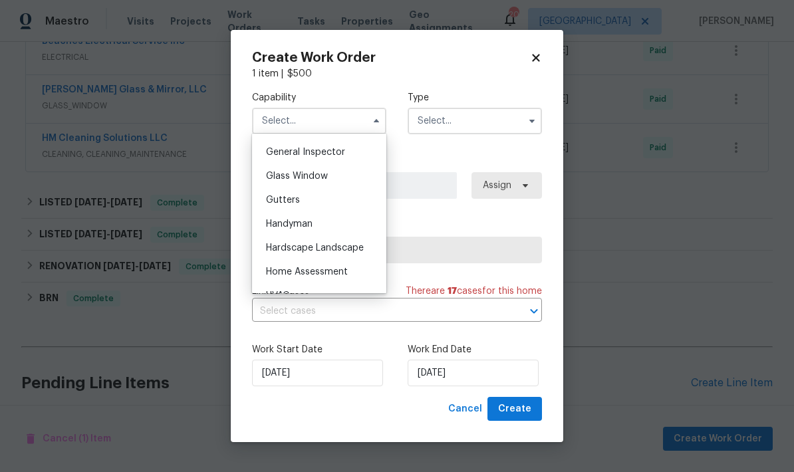
scroll to position [657, 0]
click at [300, 228] on div "Handyman" at bounding box center [320, 224] width 128 height 24
type input "Handyman"
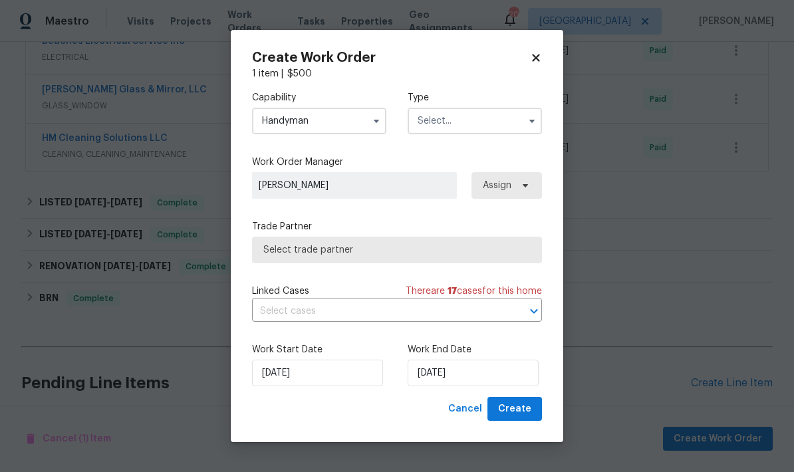
click at [492, 128] on input "text" at bounding box center [475, 121] width 134 height 27
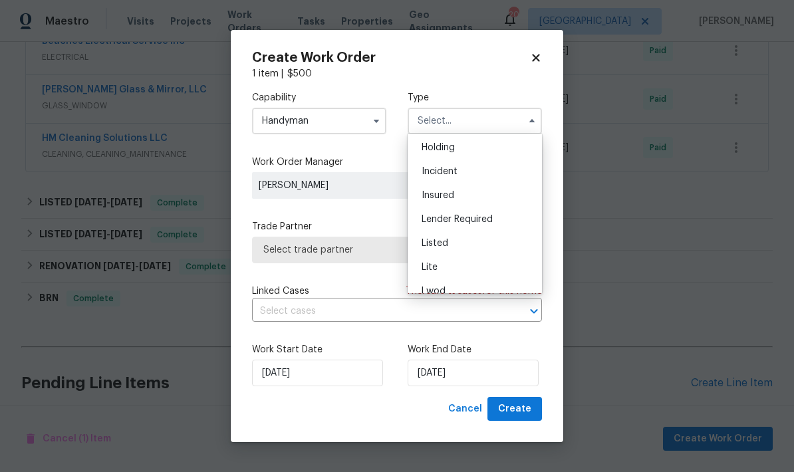
scroll to position [53, 0]
click at [444, 246] on div "Listed" at bounding box center [475, 240] width 128 height 24
type input "Listed"
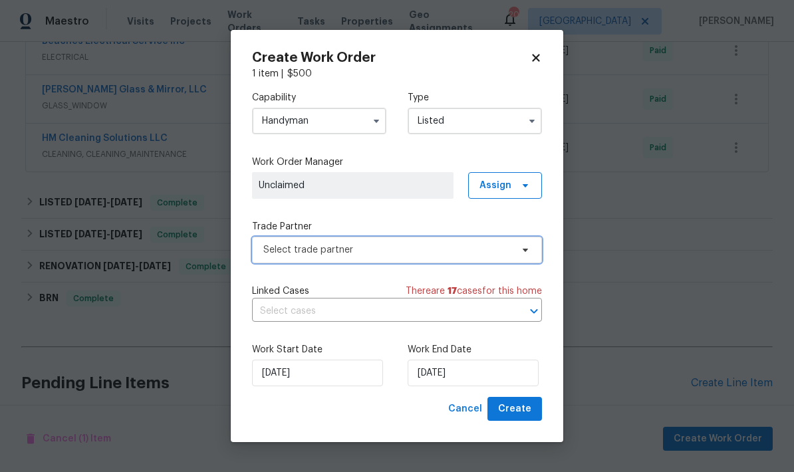
click at [381, 252] on span "Select trade partner" at bounding box center [387, 250] width 248 height 13
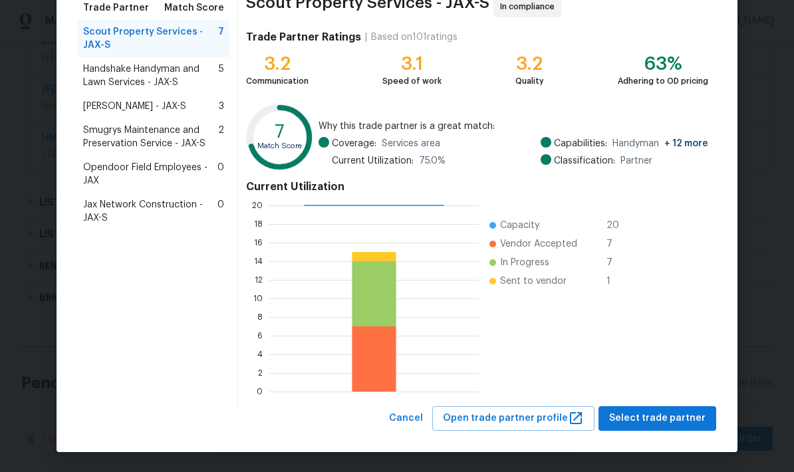
scroll to position [114, 0]
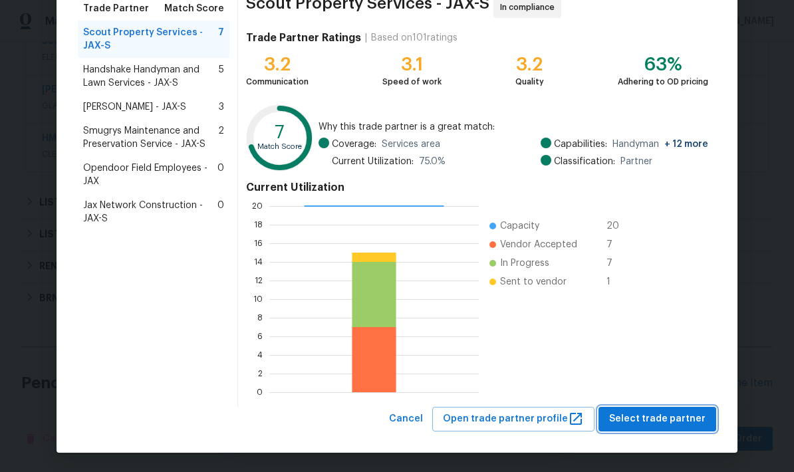
click at [643, 420] on span "Select trade partner" at bounding box center [658, 419] width 96 height 17
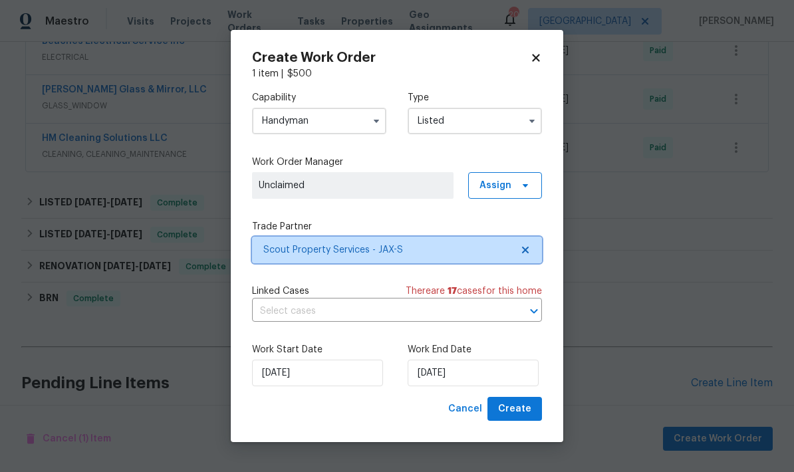
scroll to position [0, 0]
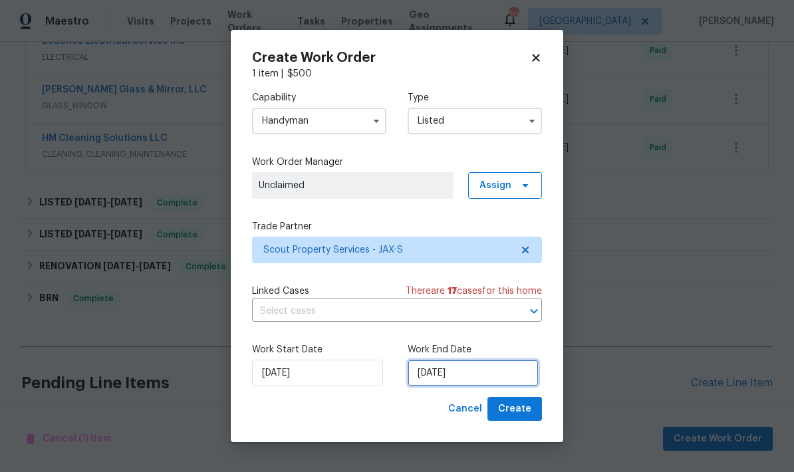
click at [476, 380] on input "8/26/2025" at bounding box center [473, 373] width 131 height 27
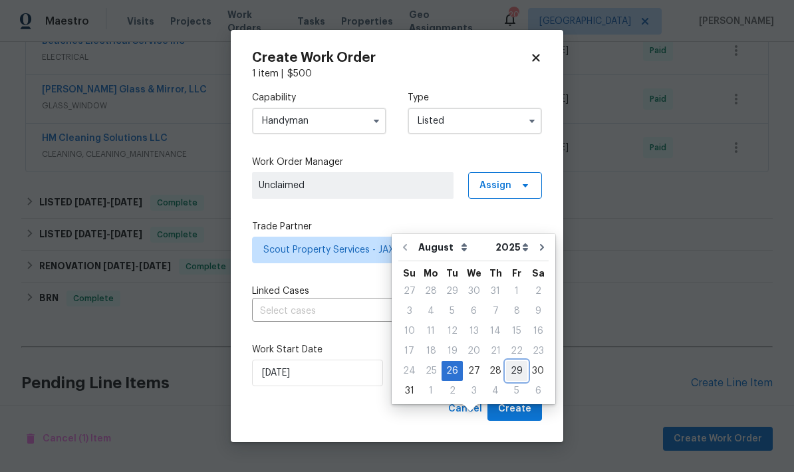
click at [509, 362] on div "29" at bounding box center [516, 371] width 21 height 19
type input "8/29/2025"
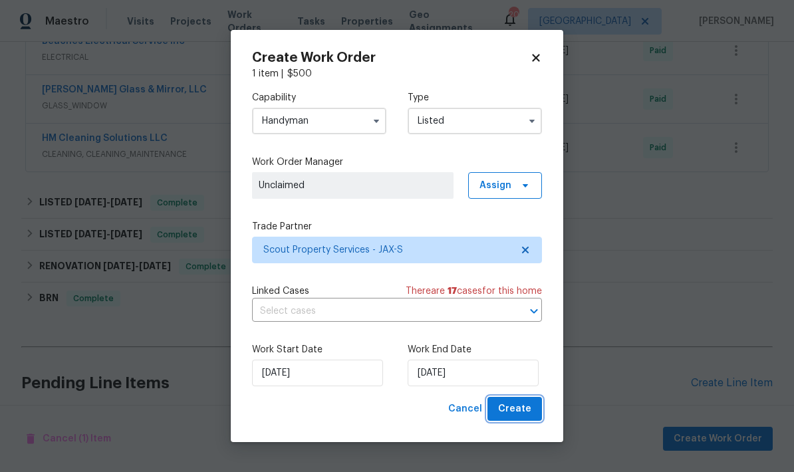
click at [519, 415] on span "Create" at bounding box center [514, 409] width 33 height 17
checkbox input "false"
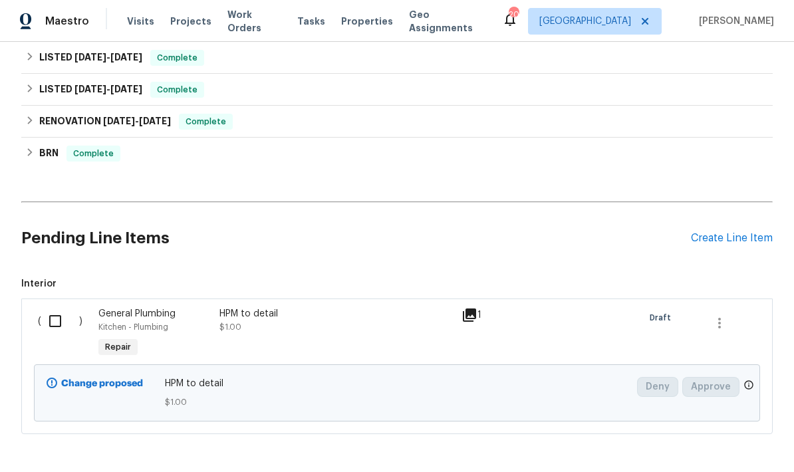
scroll to position [1030, 0]
click at [57, 308] on input "checkbox" at bounding box center [60, 322] width 38 height 28
checkbox input "true"
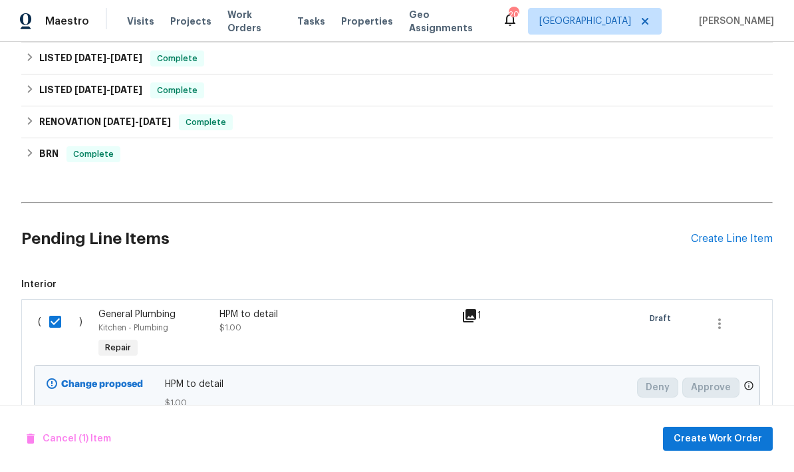
click at [504, 417] on div "Cancel (1) Item Create Work Order" at bounding box center [397, 439] width 794 height 68
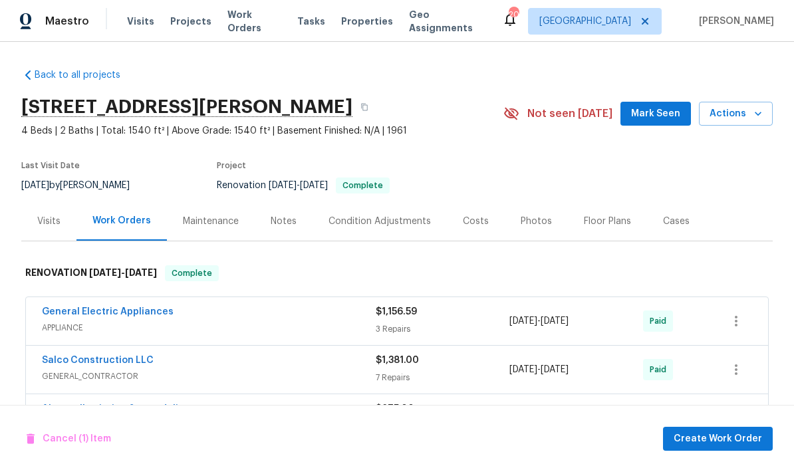
scroll to position [0, 0]
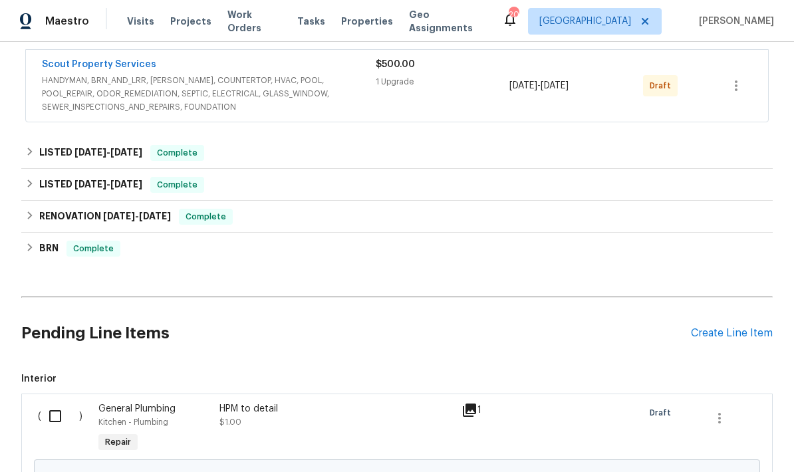
scroll to position [1054, 0]
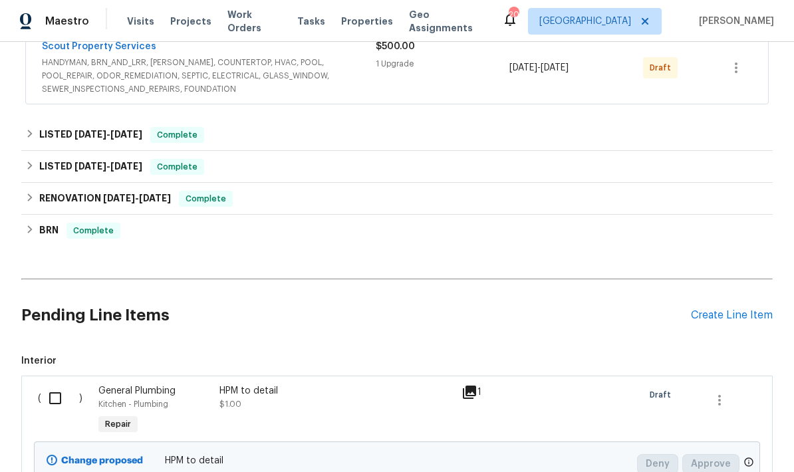
click at [242, 409] on div "HPM to detail $1.00" at bounding box center [337, 398] width 234 height 27
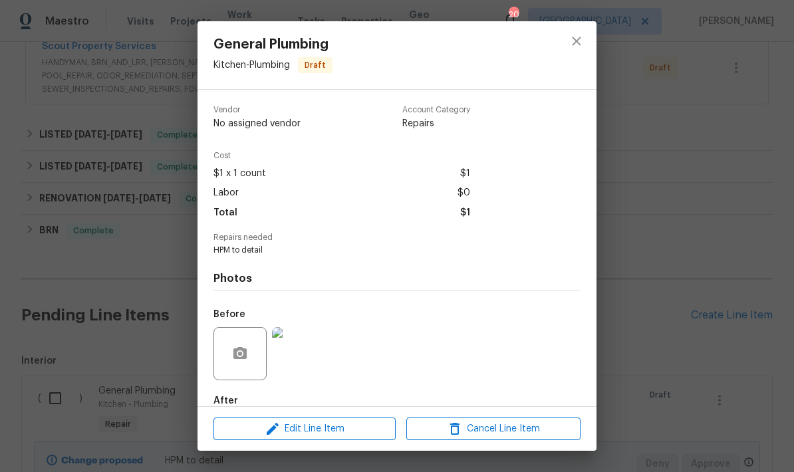
click at [144, 361] on div "General Plumbing Kitchen - Plumbing Draft Vendor No assigned vendor Account Cat…" at bounding box center [397, 236] width 794 height 472
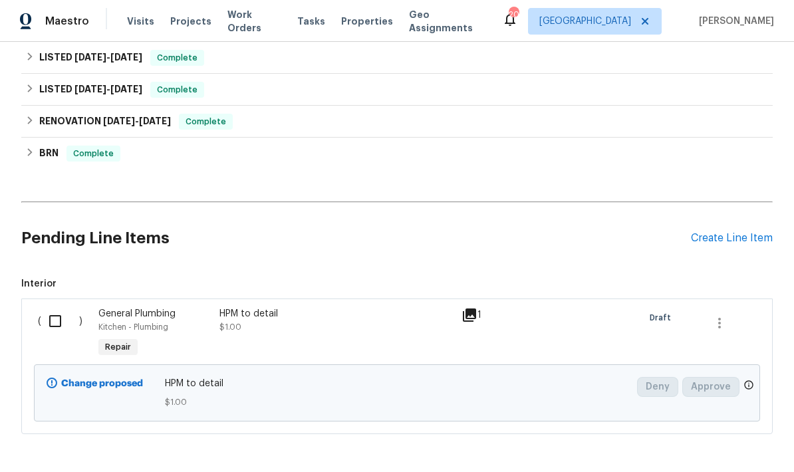
scroll to position [1131, 0]
click at [717, 328] on icon "button" at bounding box center [720, 324] width 16 height 16
click at [735, 329] on li "Cancel" at bounding box center [729, 324] width 51 height 22
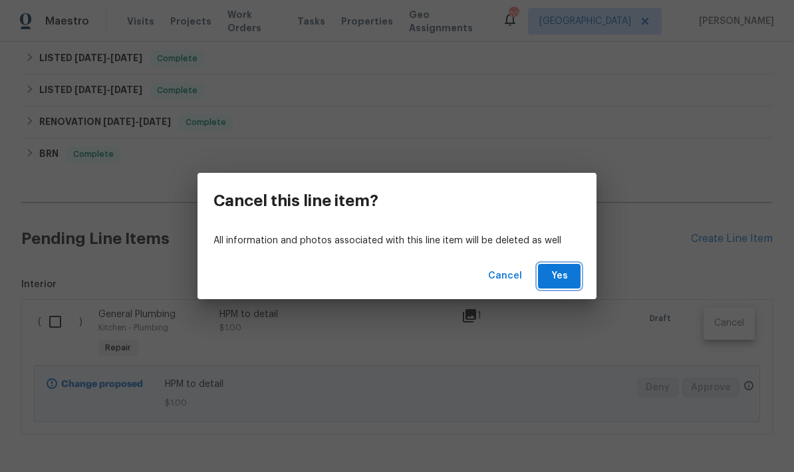
click at [570, 276] on span "Yes" at bounding box center [559, 276] width 21 height 17
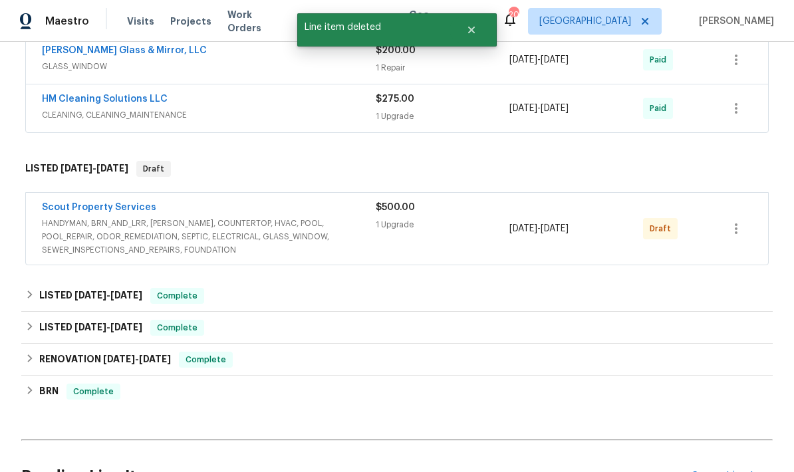
scroll to position [892, 0]
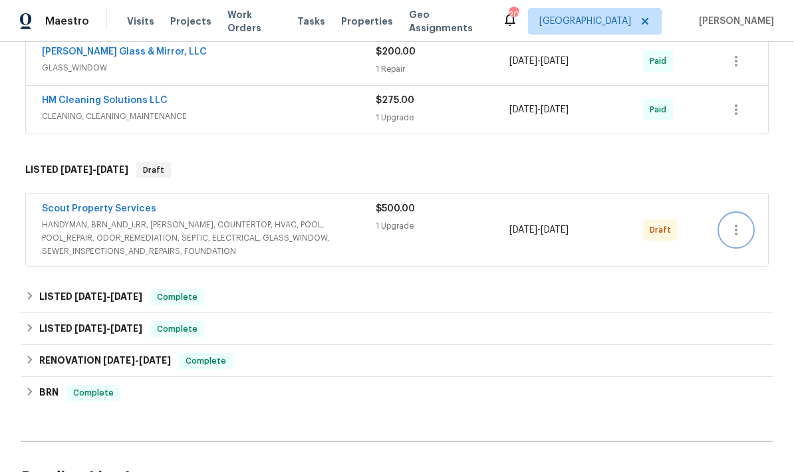
click at [737, 234] on icon "button" at bounding box center [736, 230] width 3 height 11
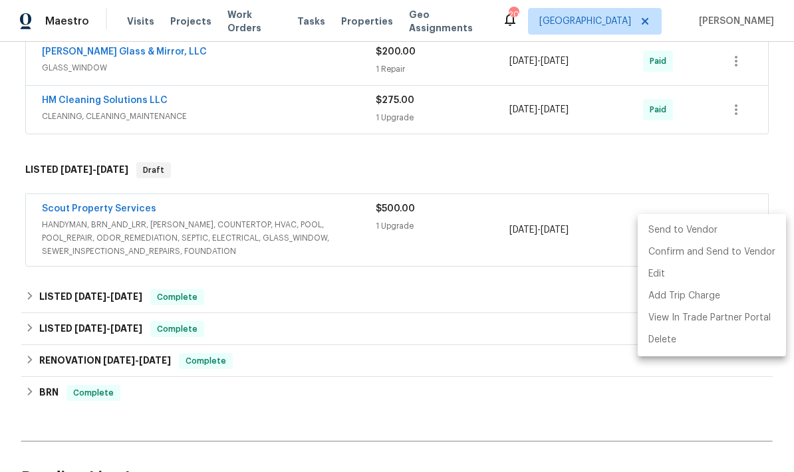
click at [691, 232] on li "Send to Vendor" at bounding box center [712, 231] width 148 height 22
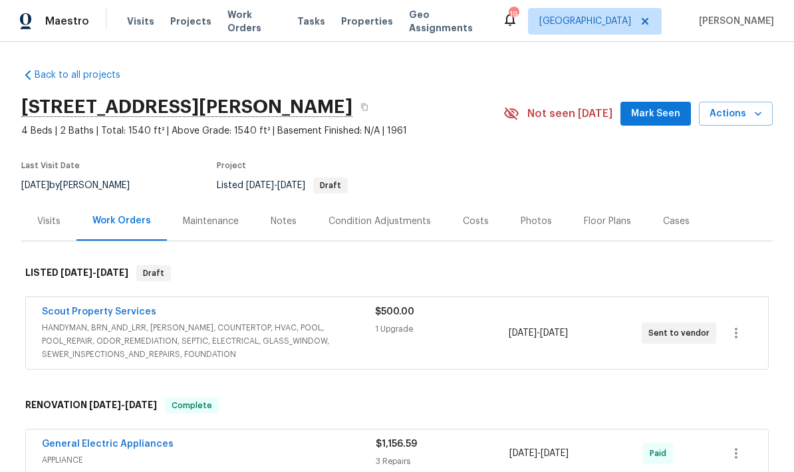
scroll to position [0, 0]
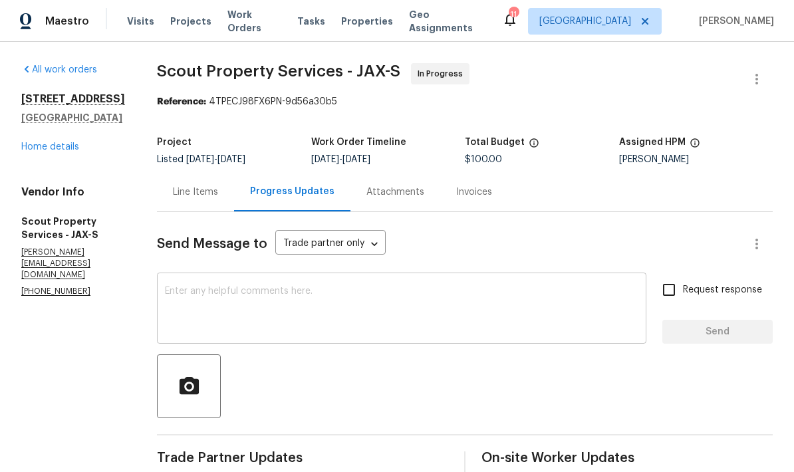
click at [236, 309] on textarea at bounding box center [402, 310] width 474 height 47
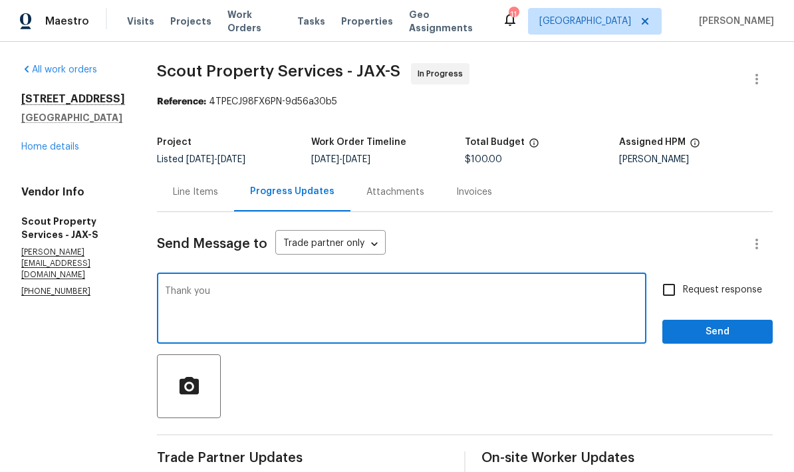
type textarea "Thank you"
click at [709, 341] on button "Send" at bounding box center [718, 332] width 110 height 25
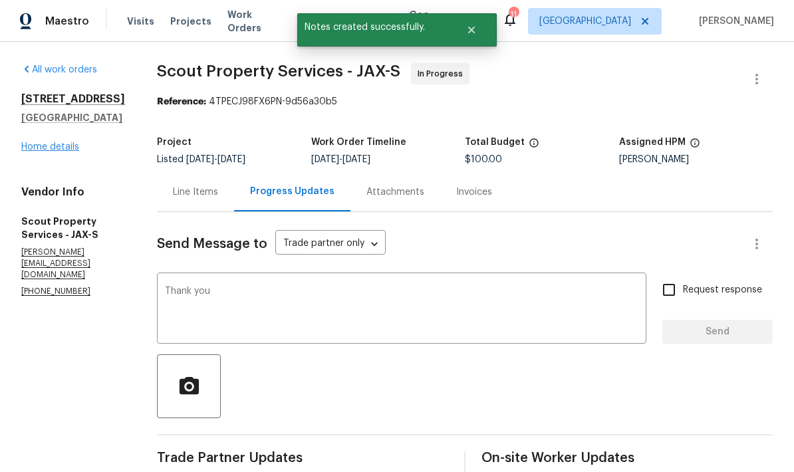
click at [35, 152] on link "Home details" at bounding box center [50, 146] width 58 height 9
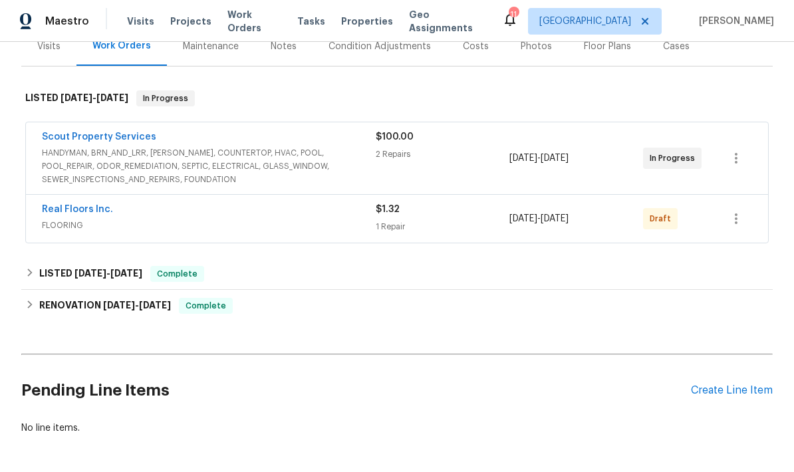
scroll to position [174, 0]
click at [741, 397] on div "Create Line Item" at bounding box center [732, 391] width 82 height 13
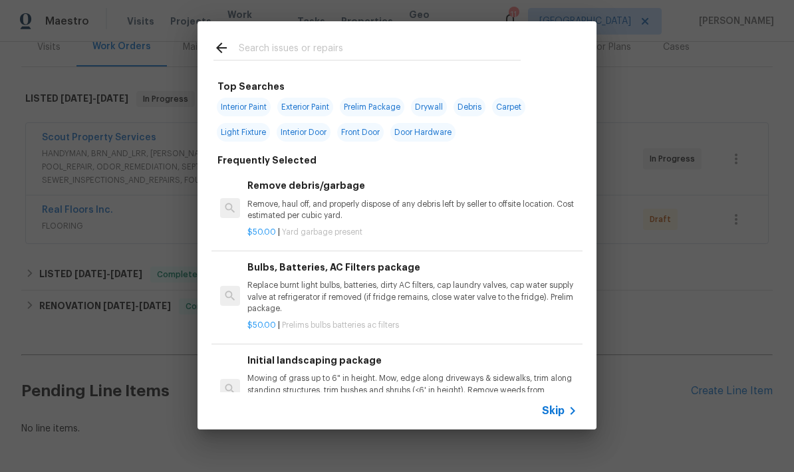
click at [349, 59] on input "text" at bounding box center [380, 50] width 282 height 20
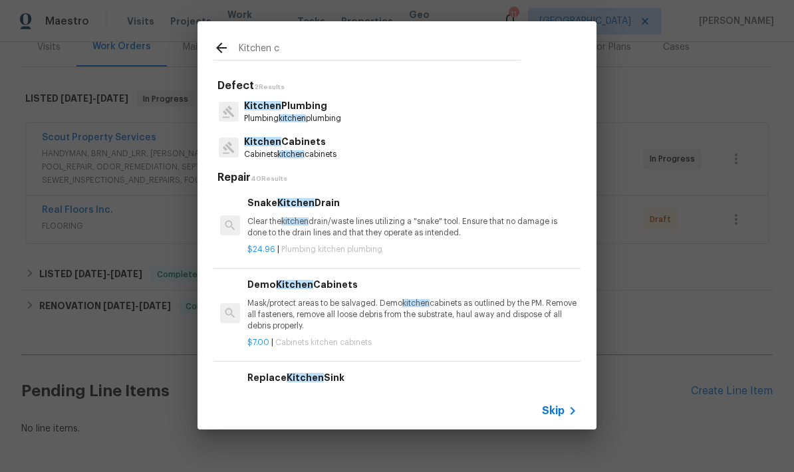
type input "Kitchen ca"
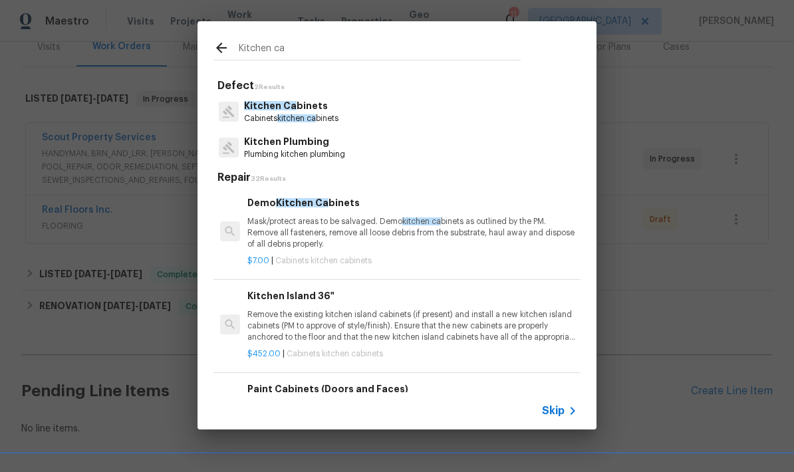
click at [289, 118] on span "kitchen ca" at bounding box center [296, 118] width 39 height 8
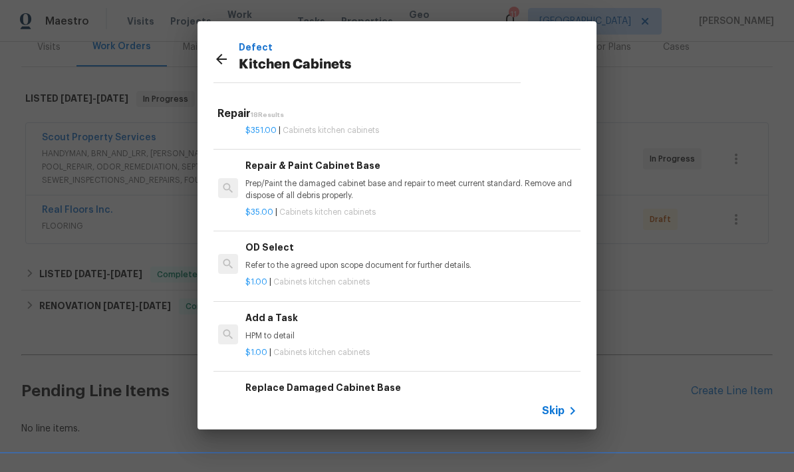
scroll to position [1278, 2]
click at [271, 331] on p "HPM to detail" at bounding box center [411, 336] width 330 height 11
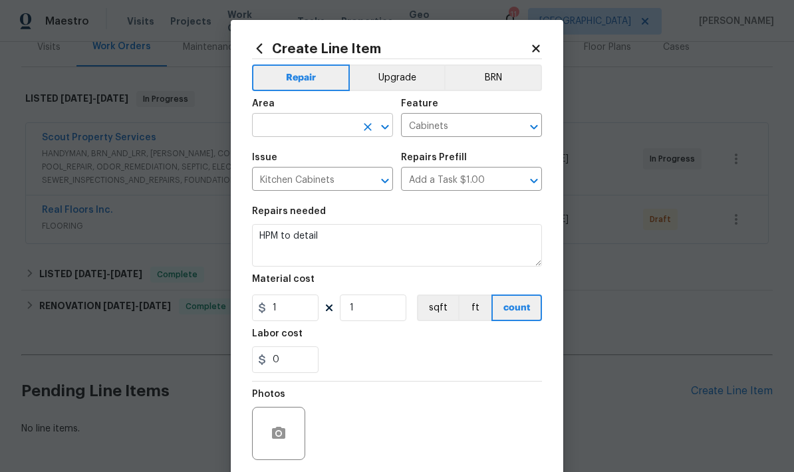
click at [309, 122] on input "text" at bounding box center [304, 126] width 104 height 21
click at [283, 165] on li "Kitchen" at bounding box center [322, 157] width 141 height 22
type input "Kitchen"
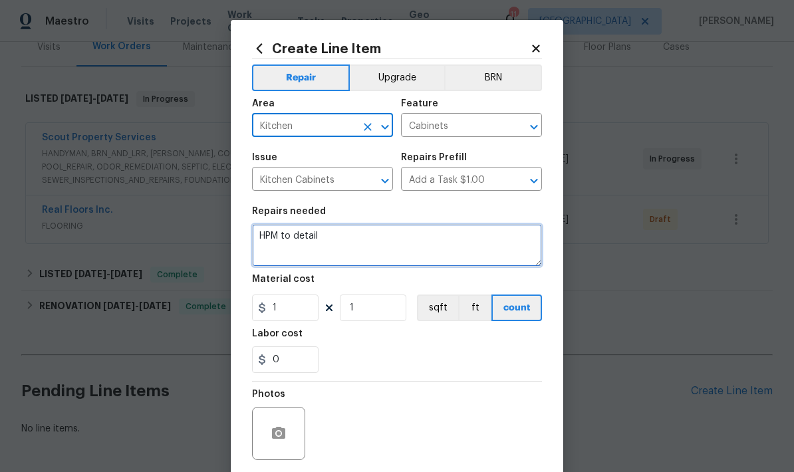
click at [319, 240] on textarea "HPM to detail" at bounding box center [397, 245] width 290 height 43
click at [318, 239] on textarea "HPM to detail" at bounding box center [397, 245] width 290 height 43
click at [313, 241] on textarea "HPM to detail" at bounding box center [397, 245] width 290 height 43
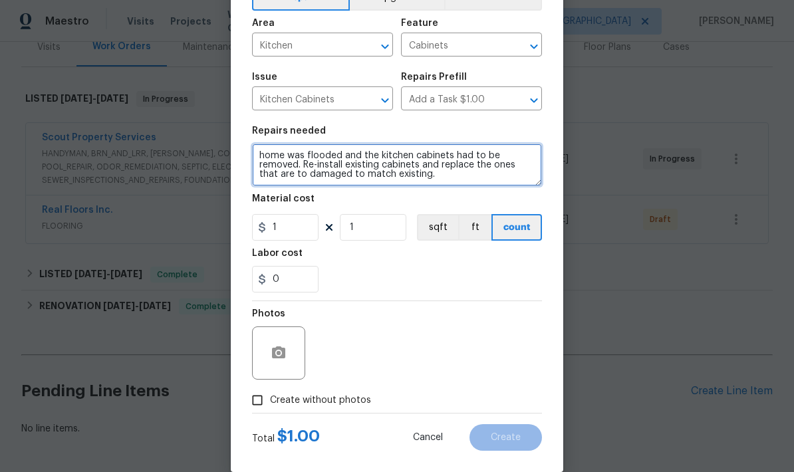
scroll to position [86, 0]
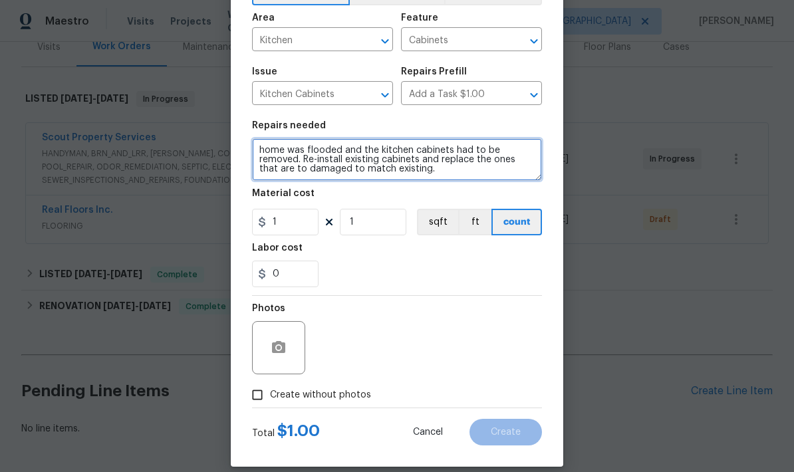
type textarea "home was flooded and the kitchen cabinets had to be removed. Re-install existin…"
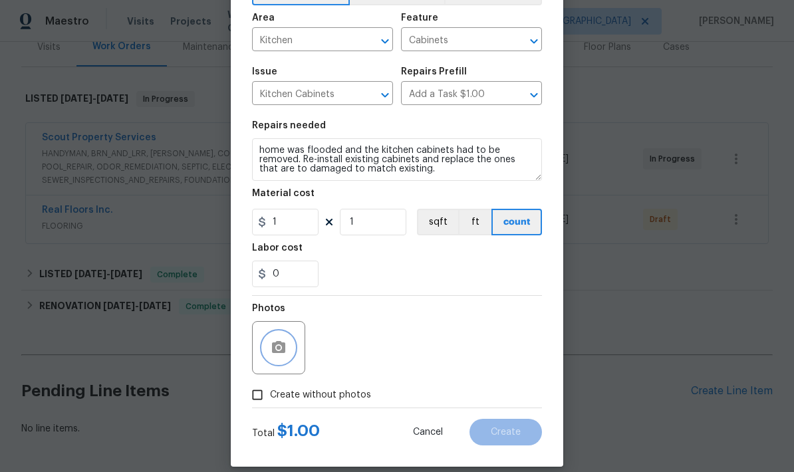
click at [283, 344] on icon "button" at bounding box center [279, 348] width 16 height 16
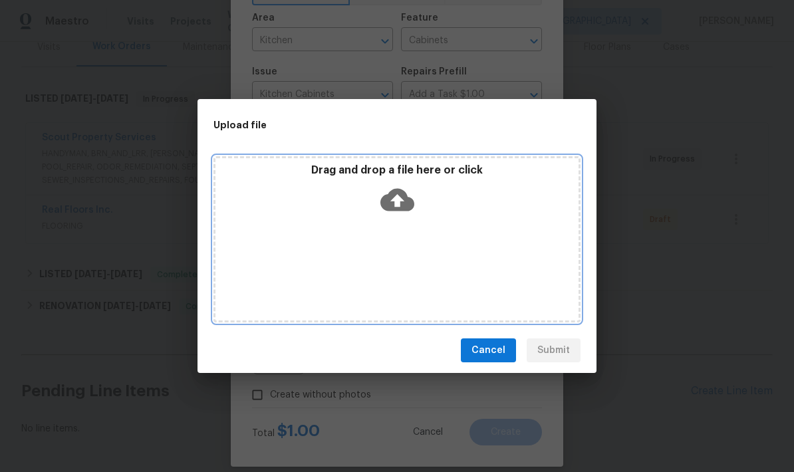
click at [401, 190] on icon at bounding box center [398, 200] width 34 height 23
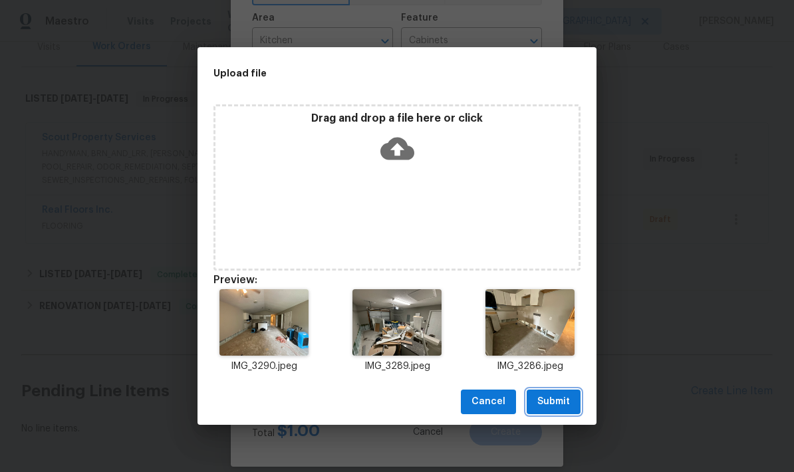
click at [558, 399] on span "Submit" at bounding box center [554, 402] width 33 height 17
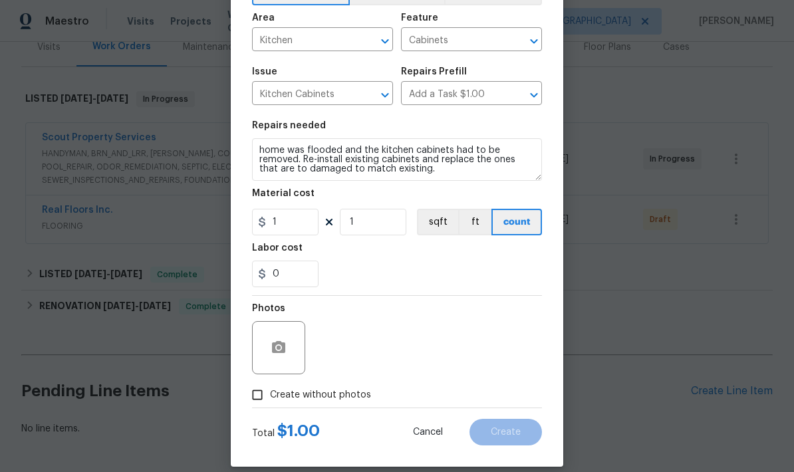
click at [484, 310] on div "Photos" at bounding box center [397, 339] width 290 height 87
click at [504, 268] on div "0" at bounding box center [397, 274] width 290 height 27
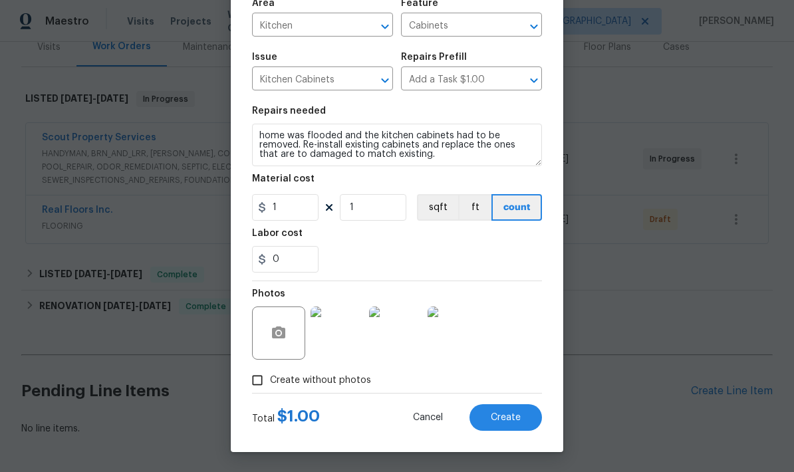
scroll to position [103, 0]
click at [504, 414] on span "Create" at bounding box center [506, 418] width 30 height 10
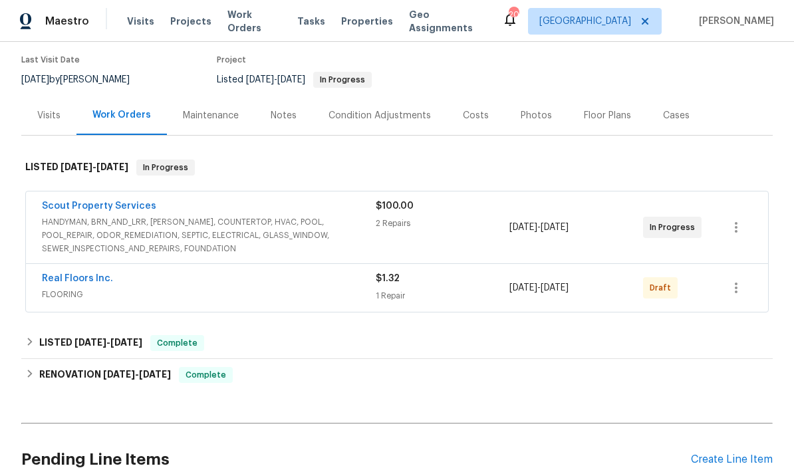
scroll to position [111, 0]
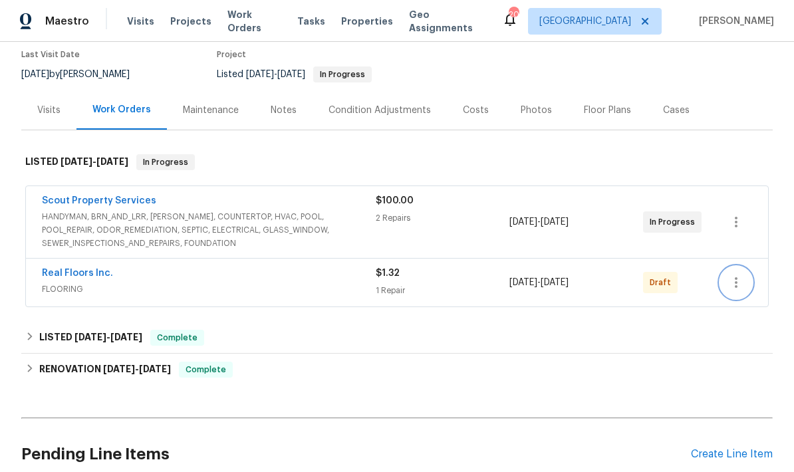
click at [738, 285] on icon "button" at bounding box center [737, 283] width 16 height 16
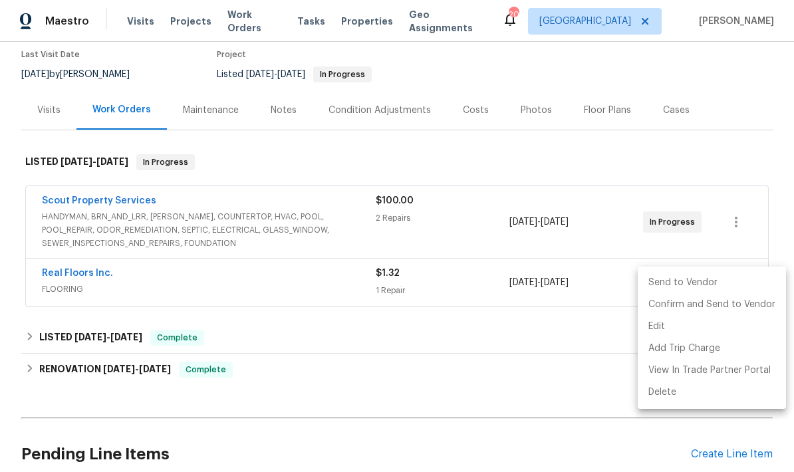
click at [688, 281] on li "Send to Vendor" at bounding box center [712, 283] width 148 height 22
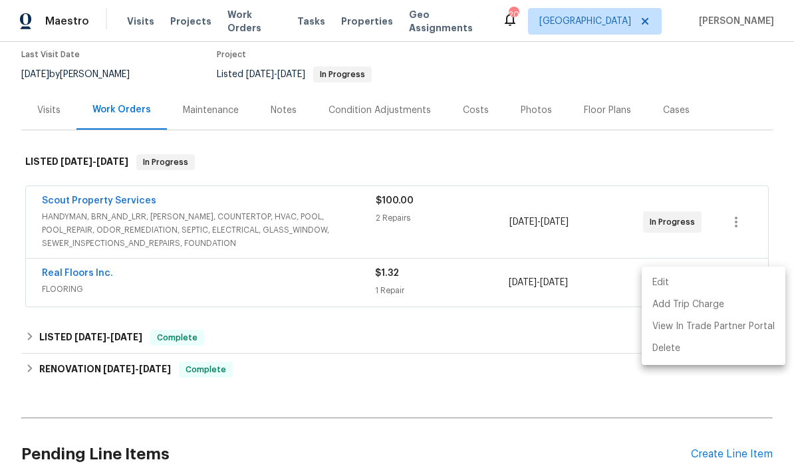
click at [701, 160] on div at bounding box center [397, 236] width 794 height 472
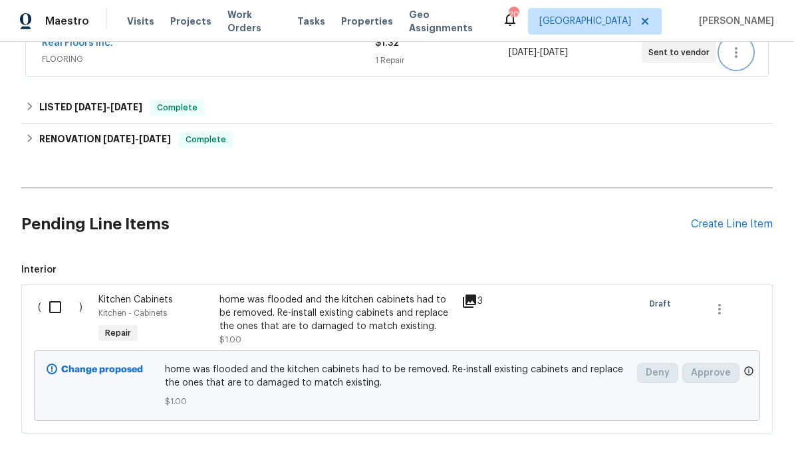
scroll to position [340, 0]
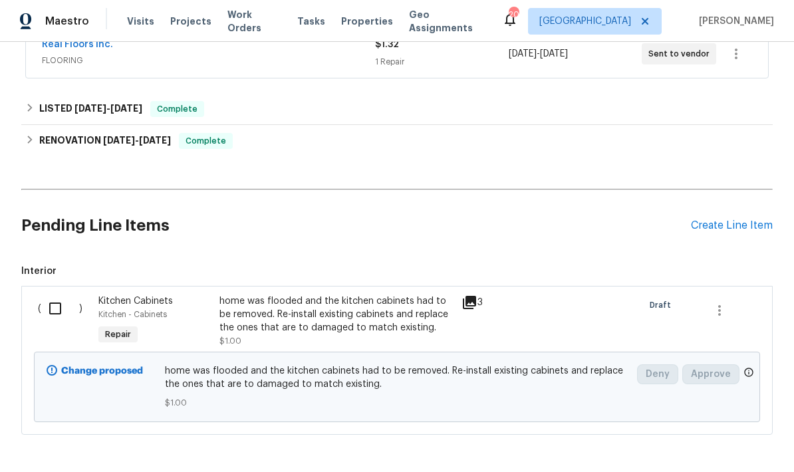
click at [54, 311] on input "checkbox" at bounding box center [60, 309] width 38 height 28
checkbox input "true"
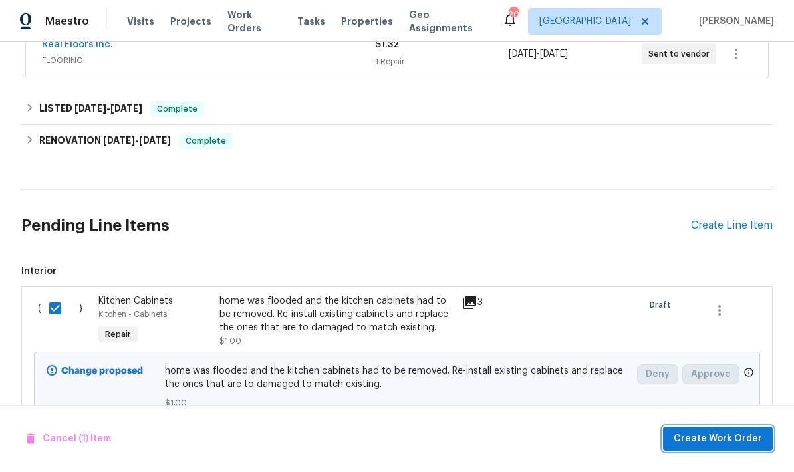
click at [703, 438] on span "Create Work Order" at bounding box center [718, 439] width 88 height 17
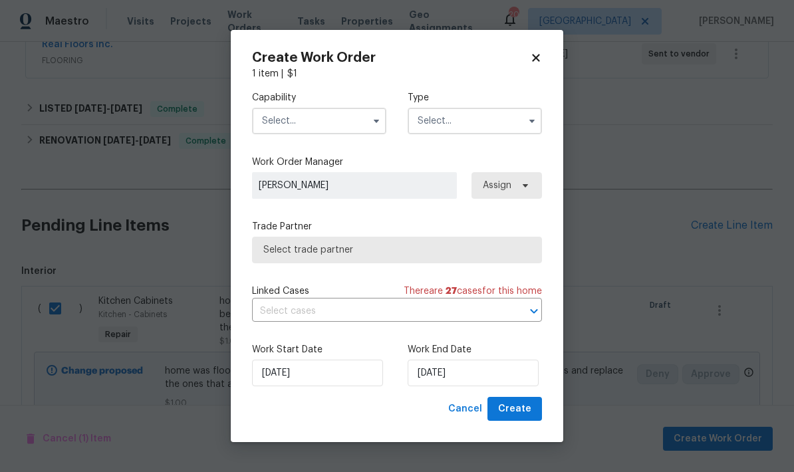
click at [356, 120] on input "text" at bounding box center [319, 121] width 134 height 27
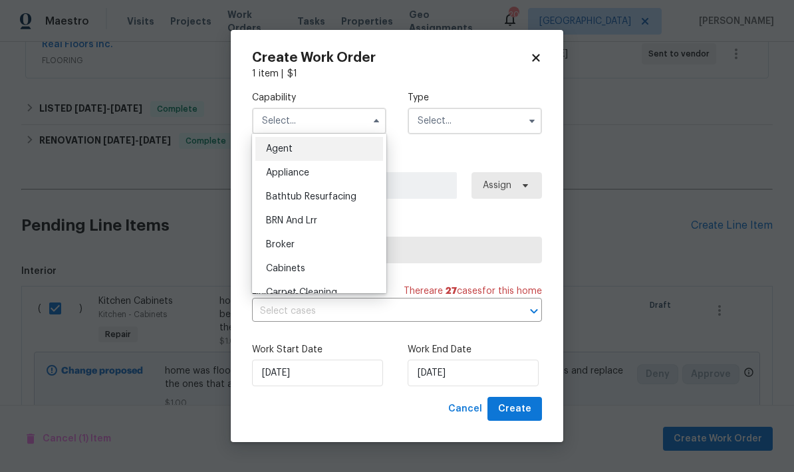
scroll to position [15, 0]
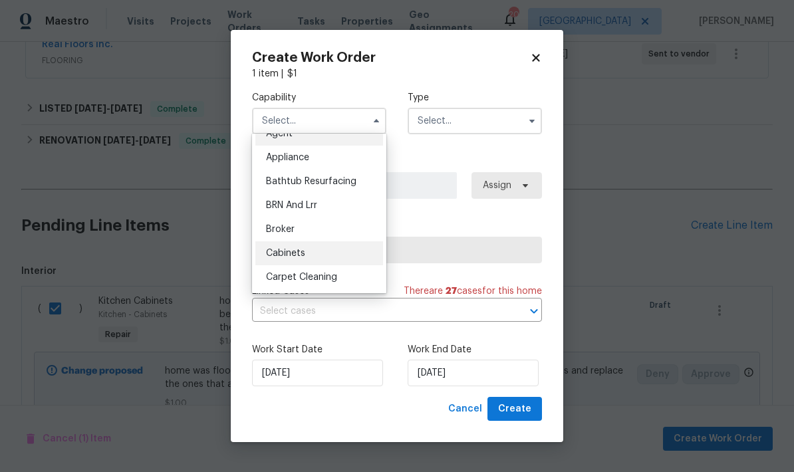
click at [292, 260] on div "Cabinets" at bounding box center [320, 254] width 128 height 24
type input "Cabinets"
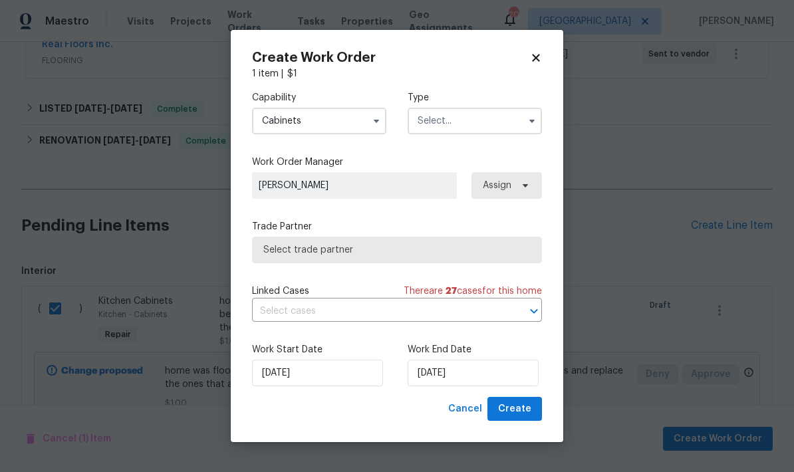
click at [501, 124] on input "text" at bounding box center [475, 121] width 134 height 27
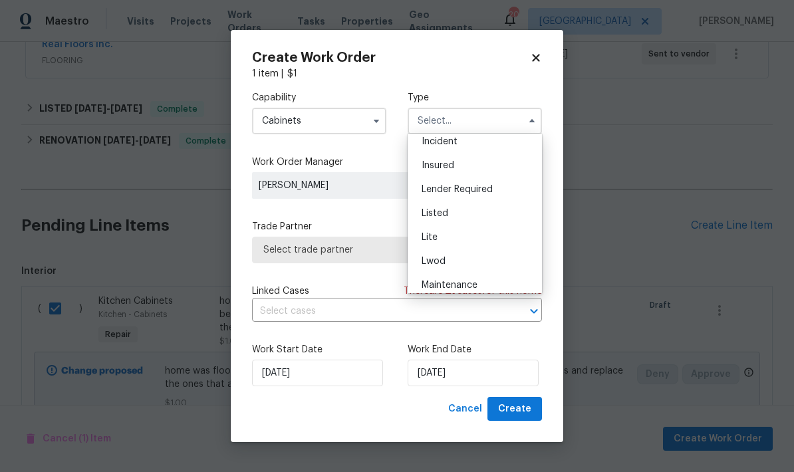
scroll to position [79, 0]
click at [445, 222] on div "Listed" at bounding box center [475, 214] width 128 height 24
type input "Listed"
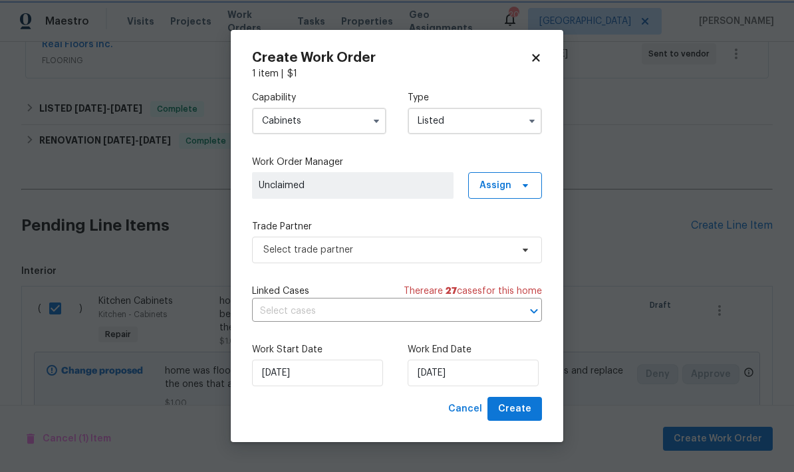
scroll to position [0, 0]
click at [421, 184] on span "Unclaimed" at bounding box center [353, 185] width 188 height 13
click at [426, 187] on span "Unclaimed" at bounding box center [353, 185] width 188 height 13
click at [532, 182] on span "Assign" at bounding box center [505, 185] width 74 height 27
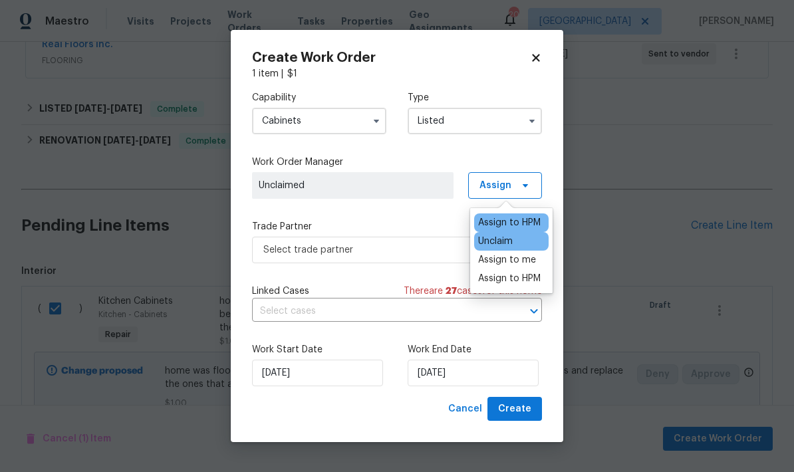
click at [530, 223] on div "Assign to HPM" at bounding box center [509, 222] width 63 height 13
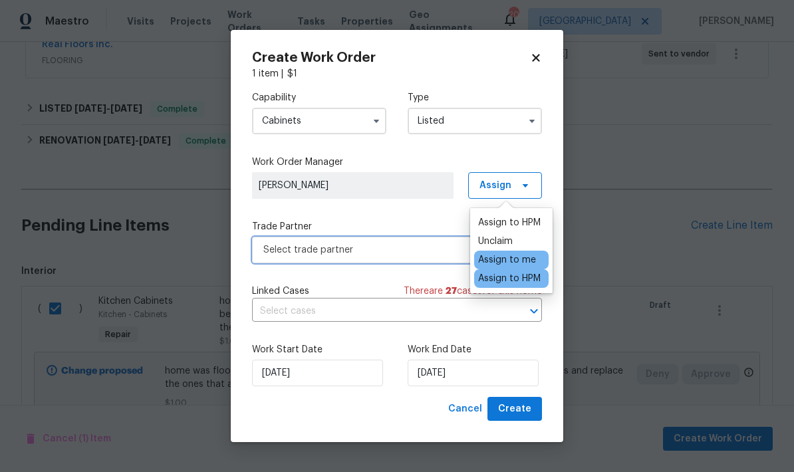
click at [394, 251] on span "Select trade partner" at bounding box center [387, 250] width 248 height 13
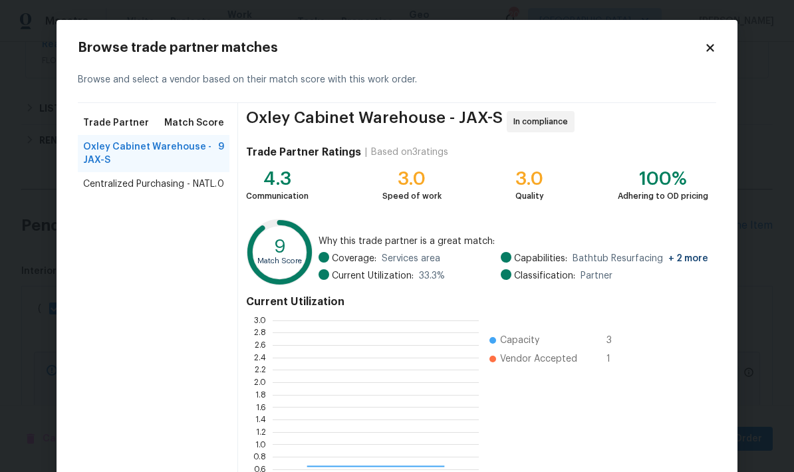
click at [402, 244] on span "Why this trade partner is a great match:" at bounding box center [514, 241] width 390 height 13
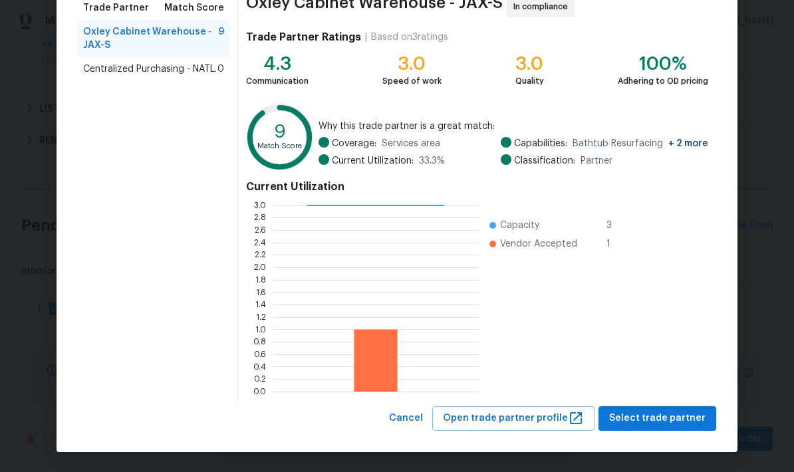
scroll to position [114, 0]
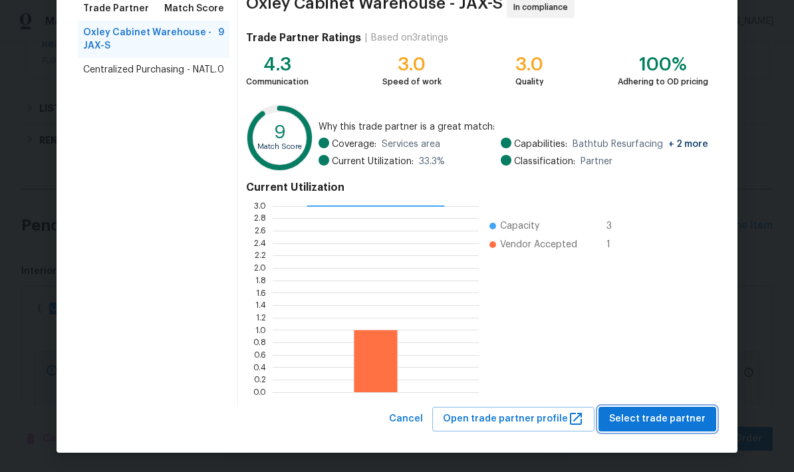
click at [689, 421] on span "Select trade partner" at bounding box center [658, 419] width 96 height 17
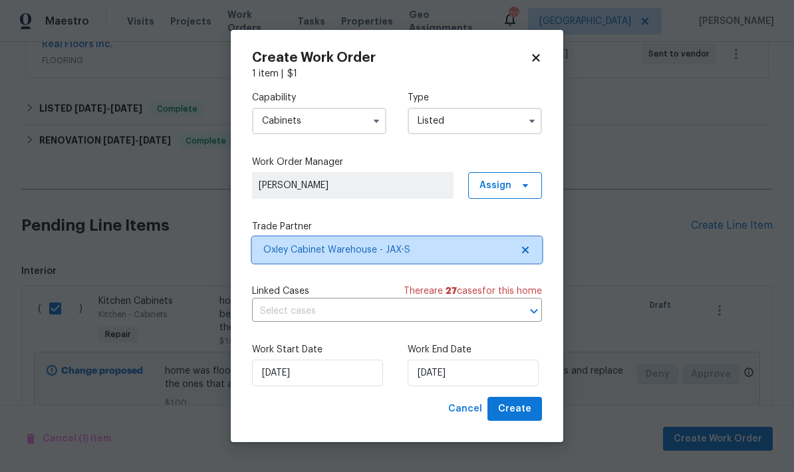
scroll to position [0, 0]
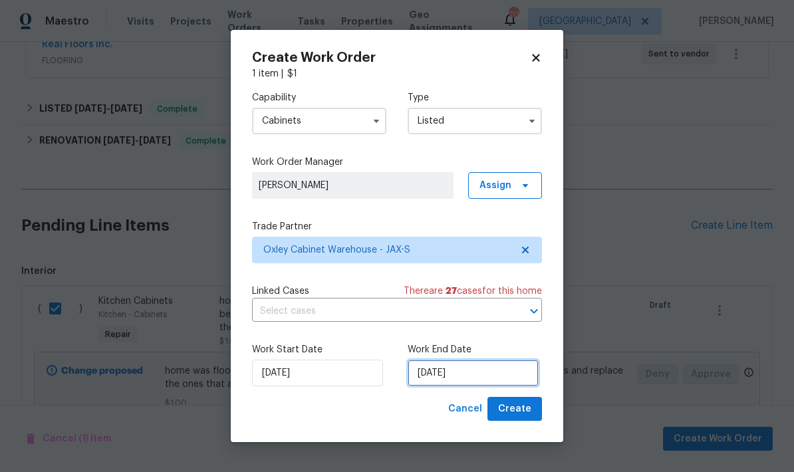
click at [438, 371] on input "8/26/2025" at bounding box center [473, 373] width 131 height 27
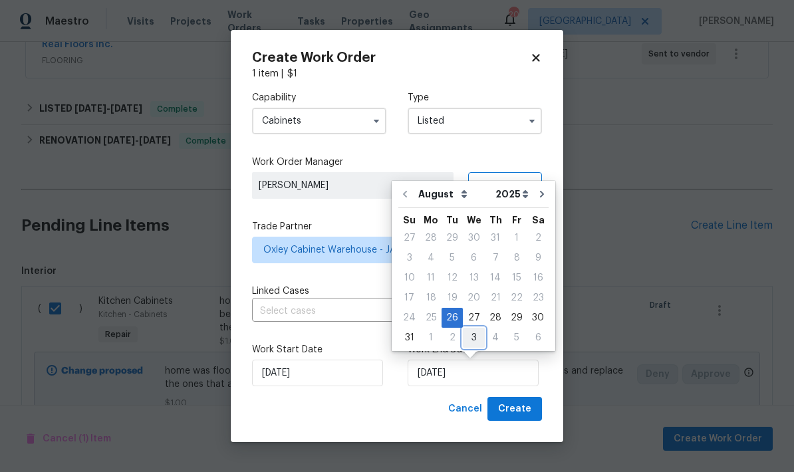
click at [478, 340] on div "3" at bounding box center [474, 338] width 22 height 19
type input "9/3/2025"
select select "8"
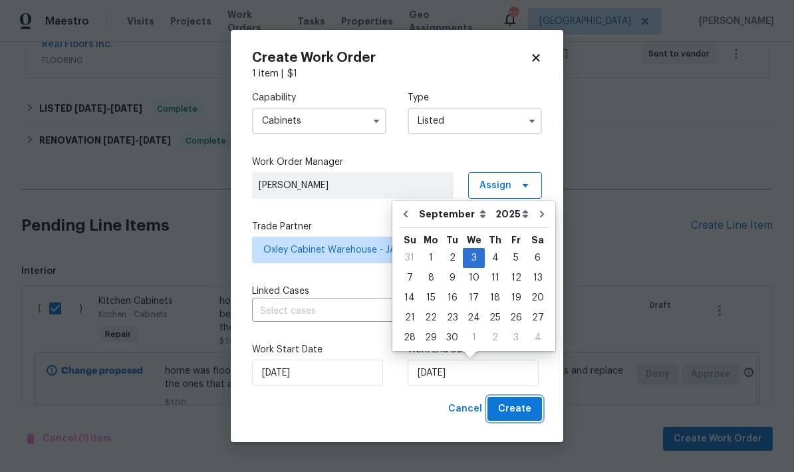
click at [520, 413] on span "Create" at bounding box center [514, 409] width 33 height 17
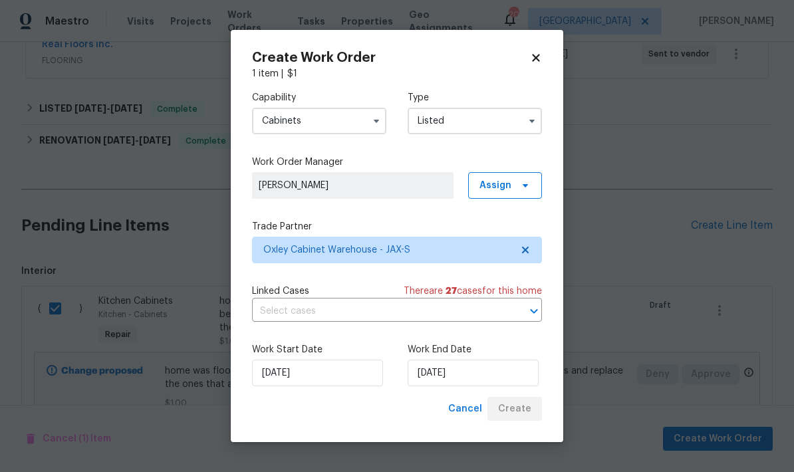
checkbox input "false"
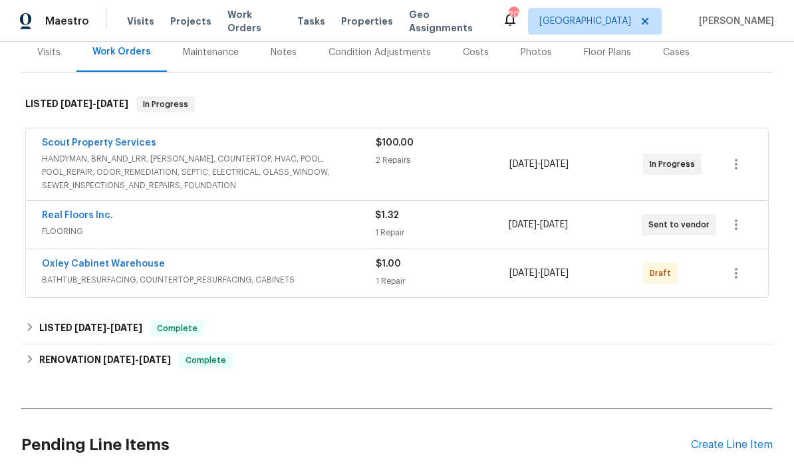
scroll to position [168, 0]
click at [738, 279] on icon "button" at bounding box center [737, 274] width 16 height 16
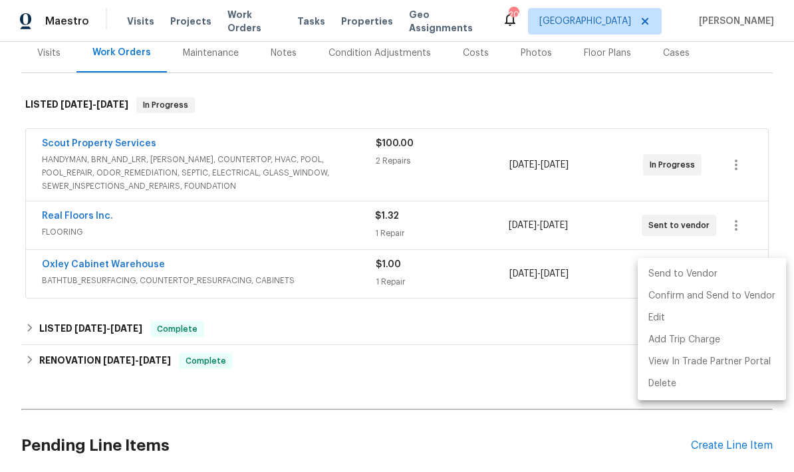
click at [691, 273] on li "Send to Vendor" at bounding box center [712, 274] width 148 height 22
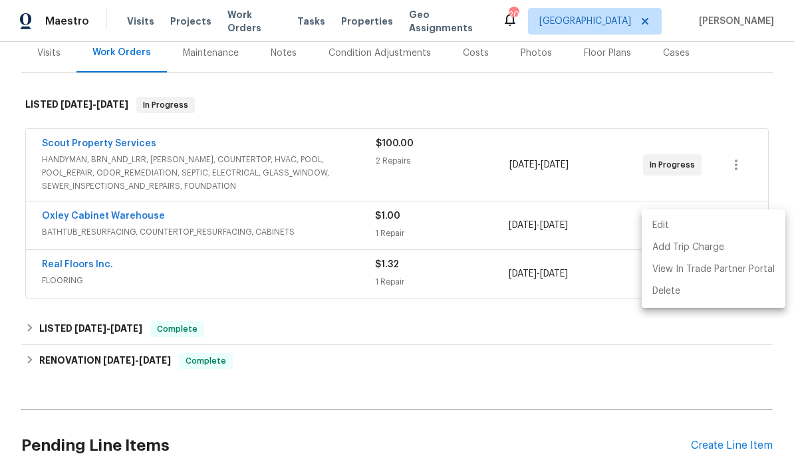
click at [564, 368] on div at bounding box center [397, 236] width 794 height 472
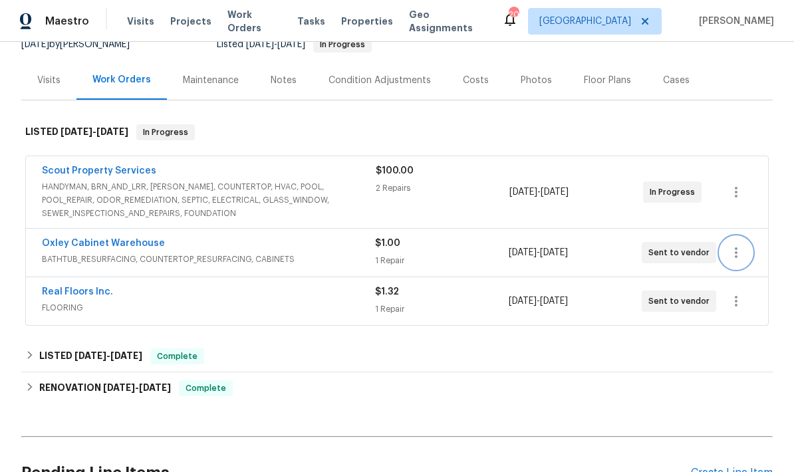
scroll to position [142, 0]
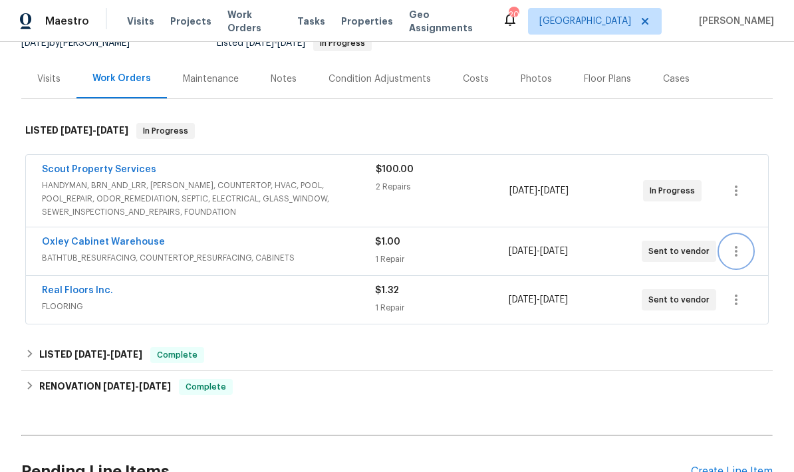
click at [736, 251] on icon "button" at bounding box center [736, 251] width 3 height 11
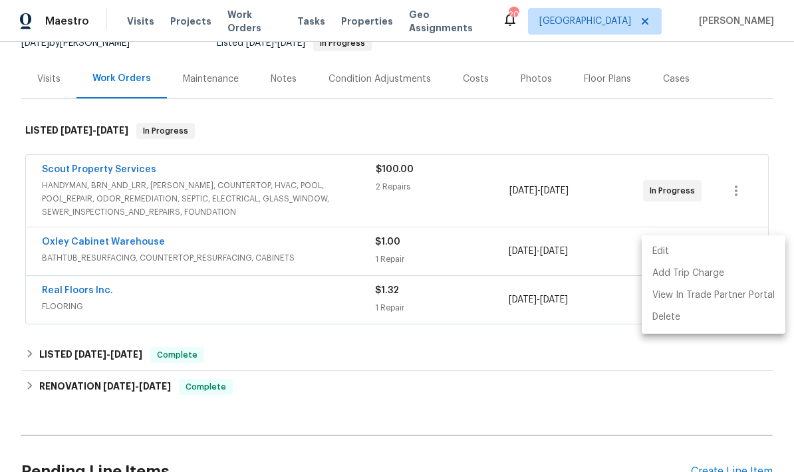
click at [705, 250] on li "Edit" at bounding box center [714, 252] width 144 height 22
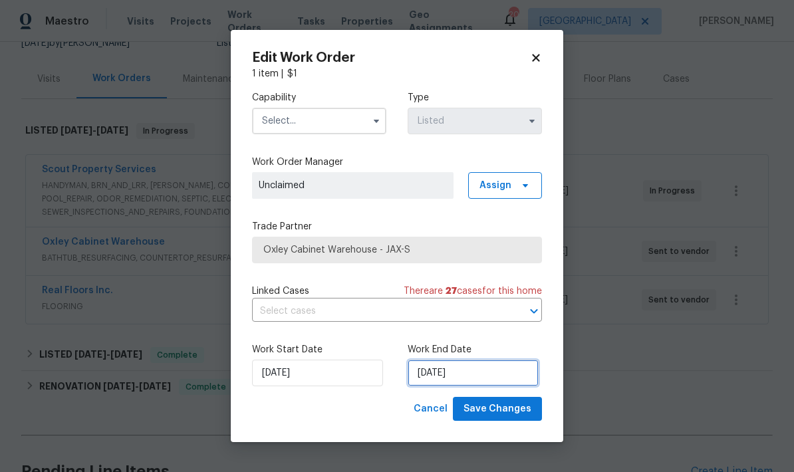
click at [472, 377] on input "9/3/2025" at bounding box center [473, 373] width 131 height 27
select select "8"
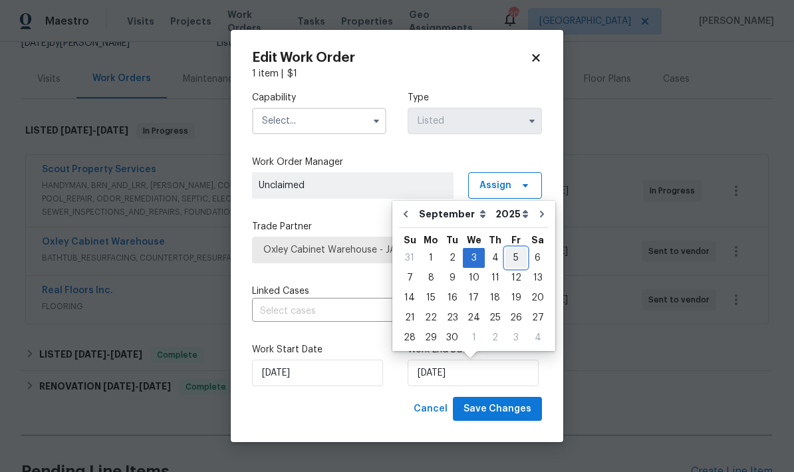
click at [511, 258] on div "5" at bounding box center [516, 258] width 21 height 19
type input "9/5/2025"
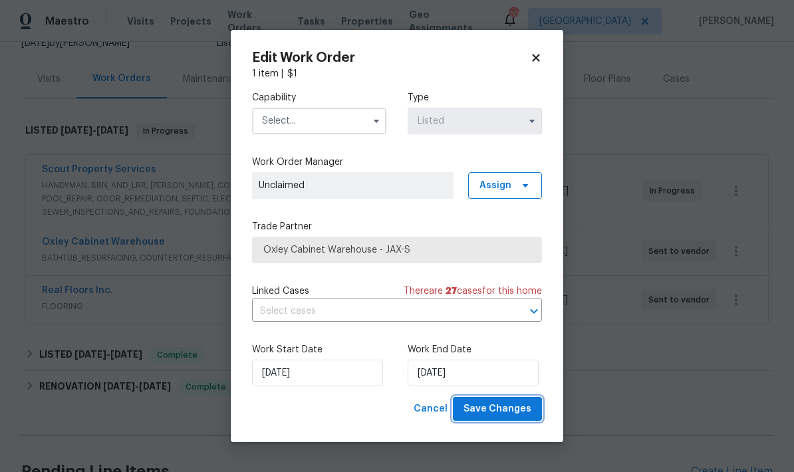
click at [513, 409] on span "Save Changes" at bounding box center [498, 409] width 68 height 17
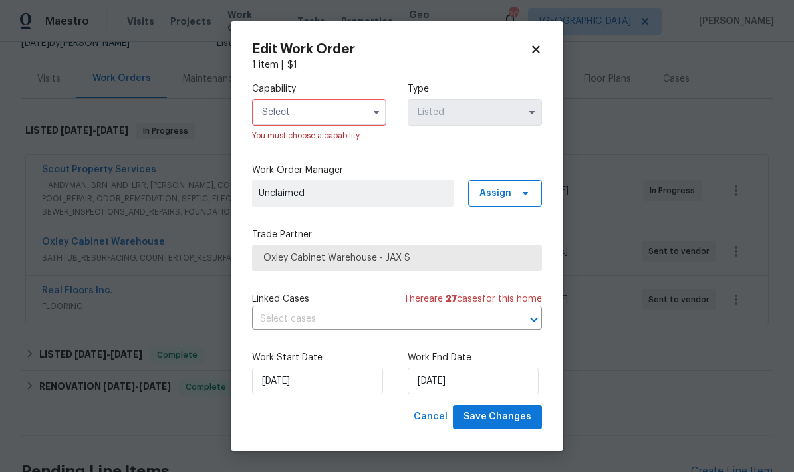
click at [363, 110] on input "text" at bounding box center [319, 112] width 134 height 27
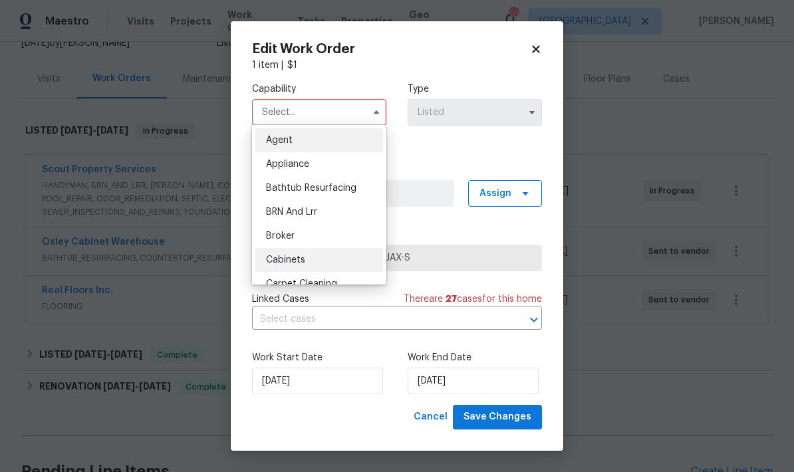
click at [301, 259] on span "Cabinets" at bounding box center [285, 260] width 39 height 9
type input "Cabinets"
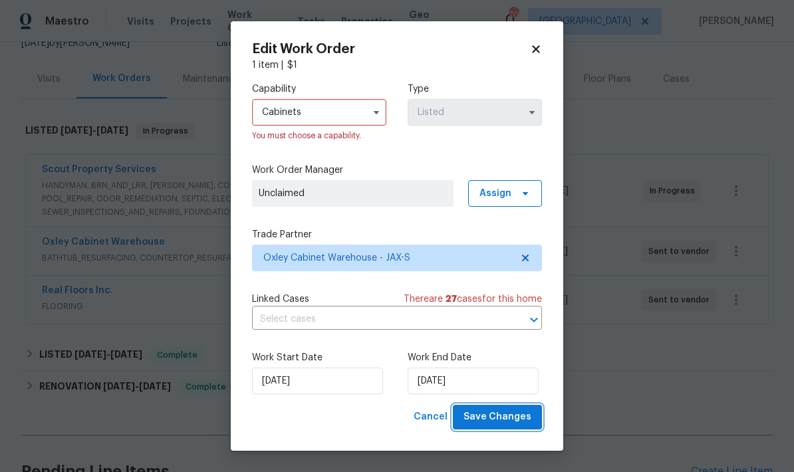
click at [508, 421] on span "Save Changes" at bounding box center [498, 417] width 68 height 17
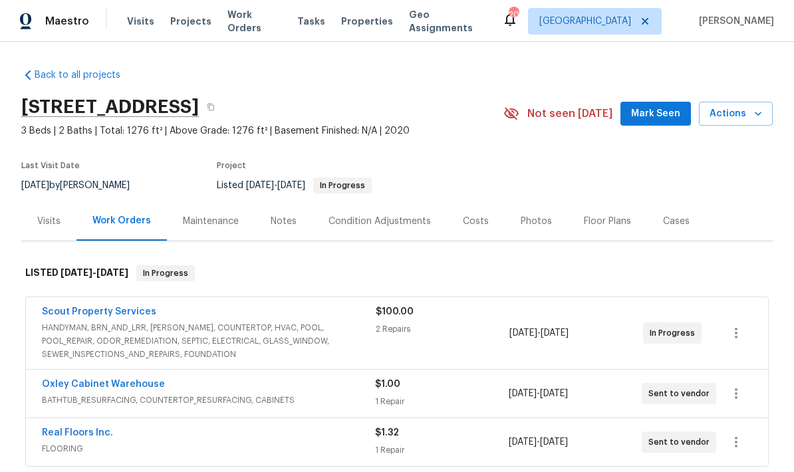
scroll to position [0, 0]
click at [278, 223] on div "Notes" at bounding box center [284, 221] width 26 height 13
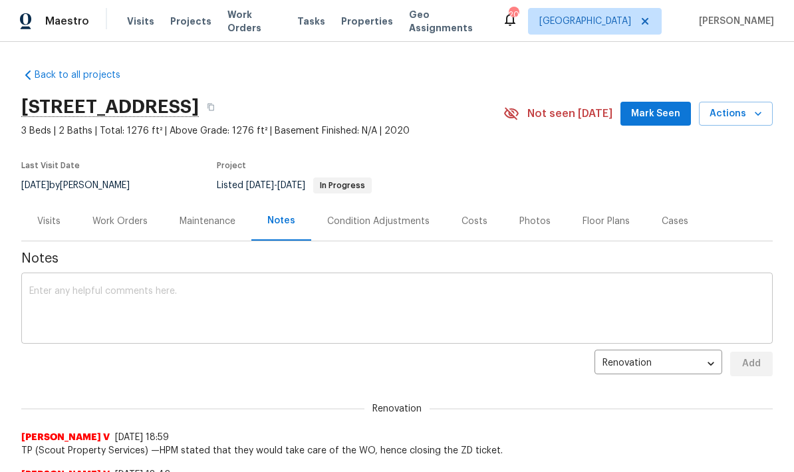
click at [291, 293] on textarea at bounding box center [397, 310] width 736 height 47
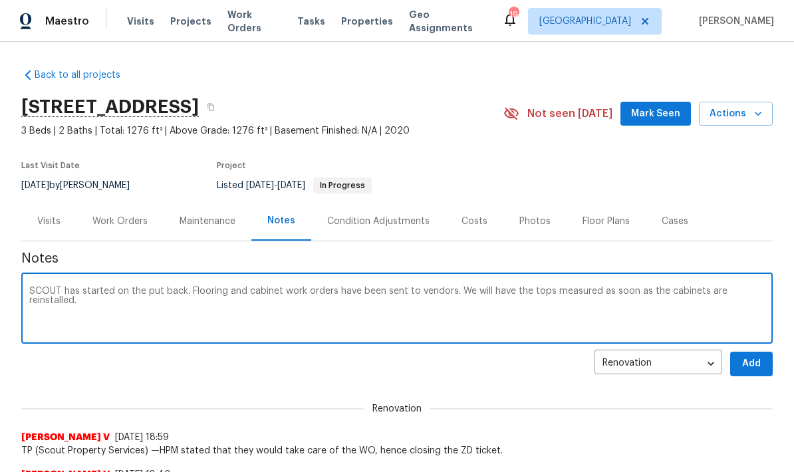
type textarea "SCOUT has started on the put back. Flooring and cabinet work orders have been s…"
click at [753, 366] on span "Add" at bounding box center [751, 364] width 21 height 17
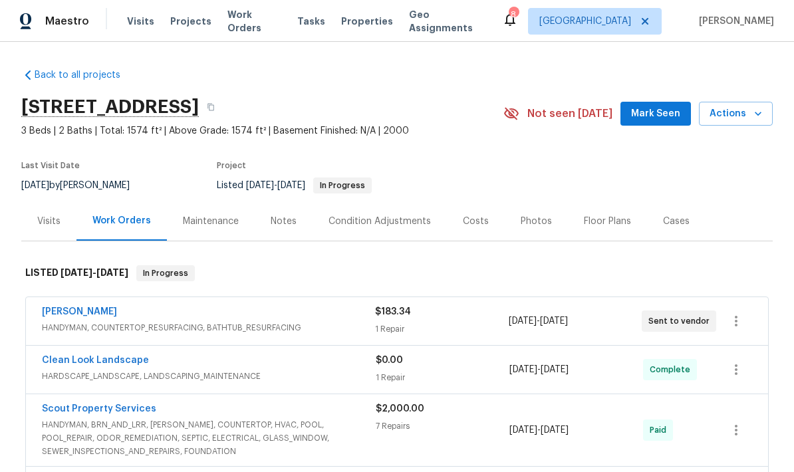
scroll to position [-17, 0]
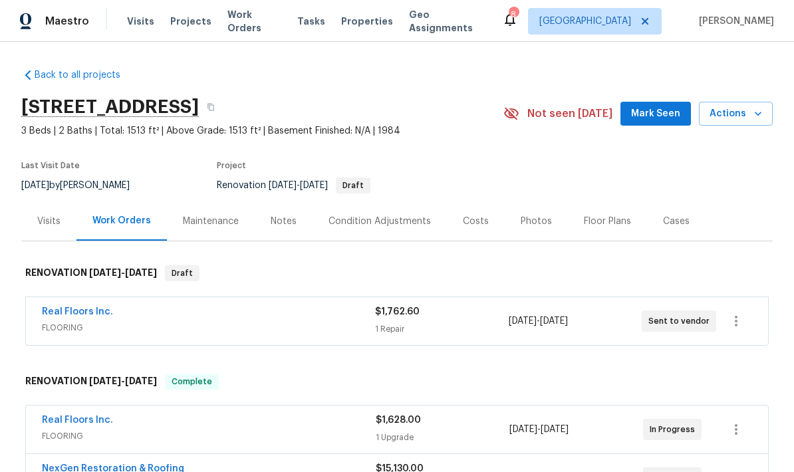
click at [285, 220] on div "Notes" at bounding box center [284, 221] width 26 height 13
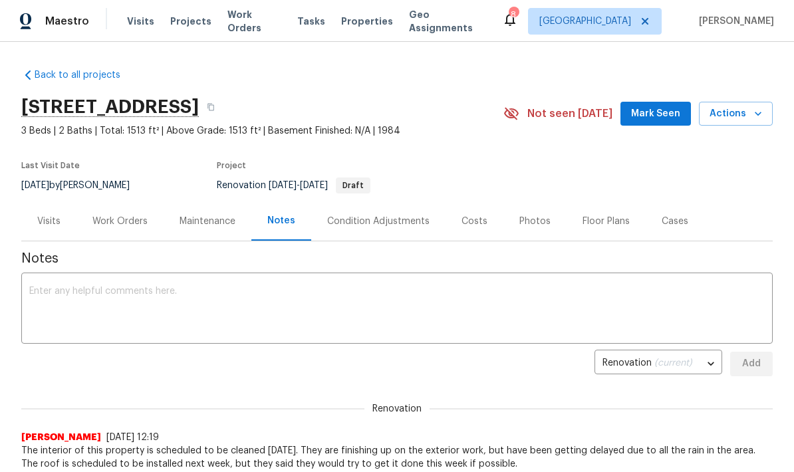
click at [121, 228] on div "Work Orders" at bounding box center [120, 221] width 87 height 39
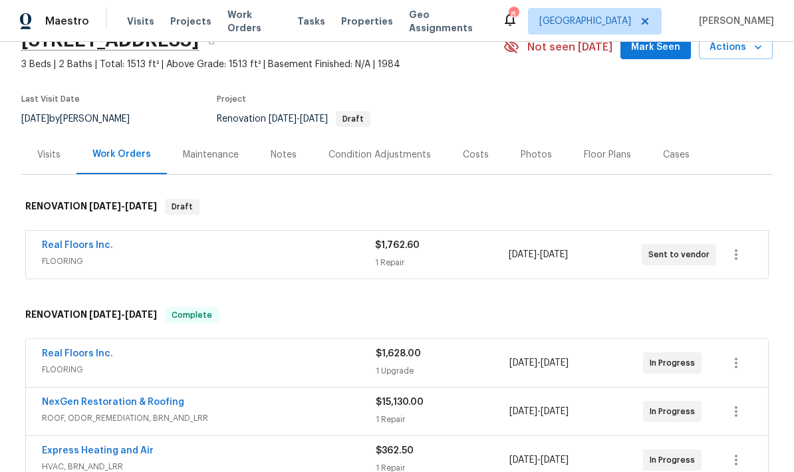
scroll to position [69, 0]
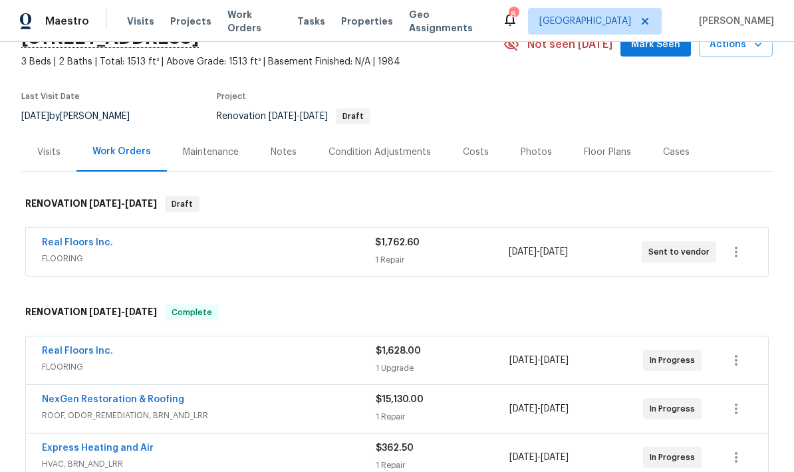
click at [311, 257] on span "FLOORING" at bounding box center [208, 258] width 333 height 13
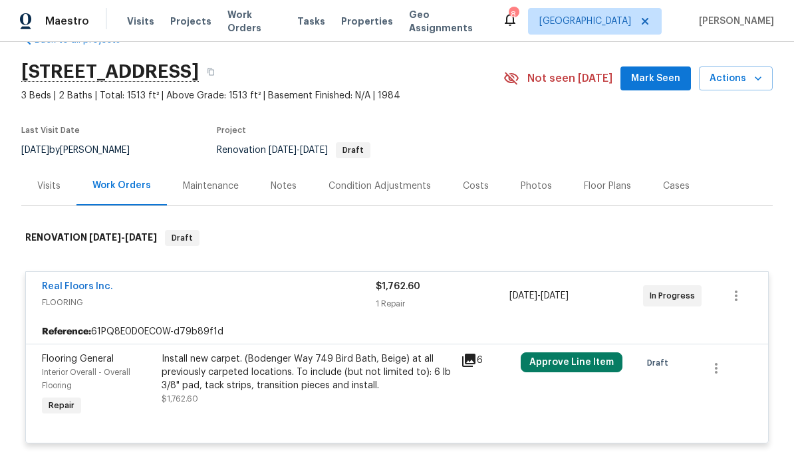
scroll to position [36, 0]
click at [317, 319] on div "Reference: 61PQ8E0D0EC0W-d79b89f1d" at bounding box center [397, 331] width 743 height 24
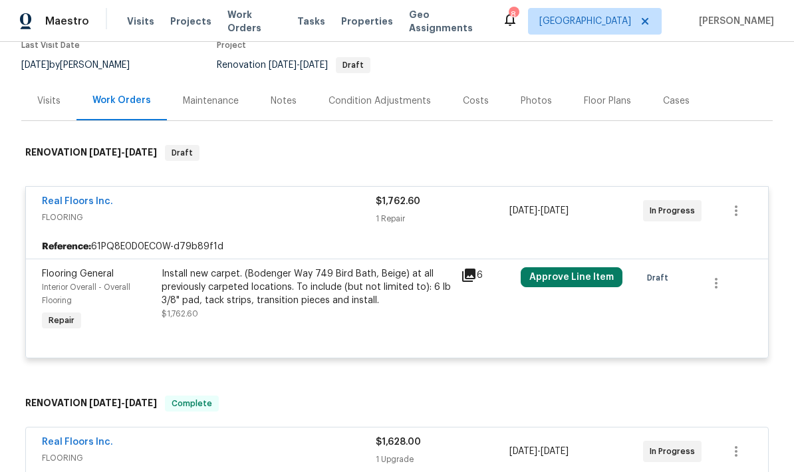
scroll to position [121, 0]
click at [296, 291] on div "Install new carpet. (Bodenger Way 749 Bird Bath, Beige) at all previously carpe…" at bounding box center [307, 287] width 291 height 40
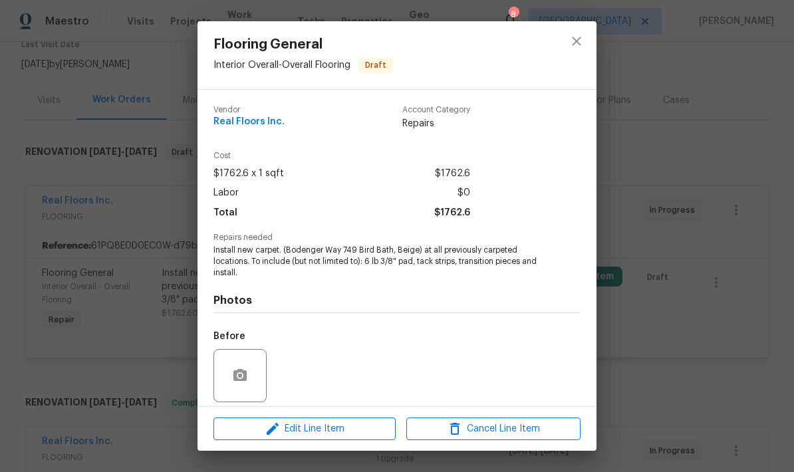
scroll to position [0, 0]
click at [571, 41] on icon "close" at bounding box center [577, 41] width 16 height 16
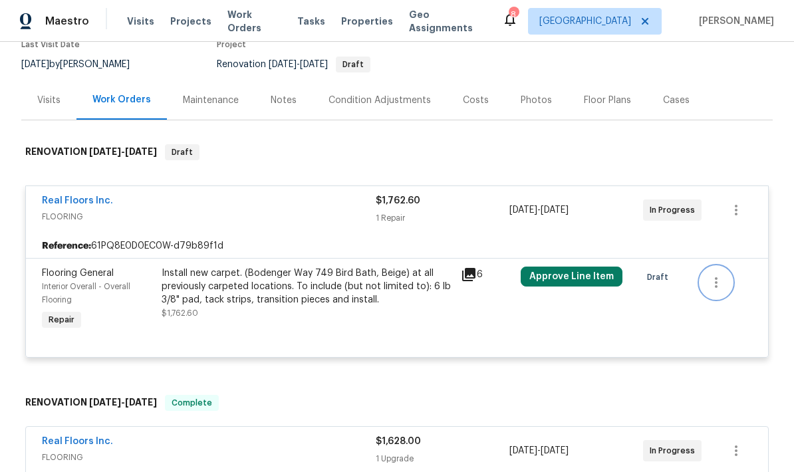
click at [722, 283] on icon "button" at bounding box center [717, 283] width 16 height 16
click at [714, 343] on div at bounding box center [397, 236] width 794 height 472
click at [475, 275] on icon at bounding box center [468, 274] width 13 height 13
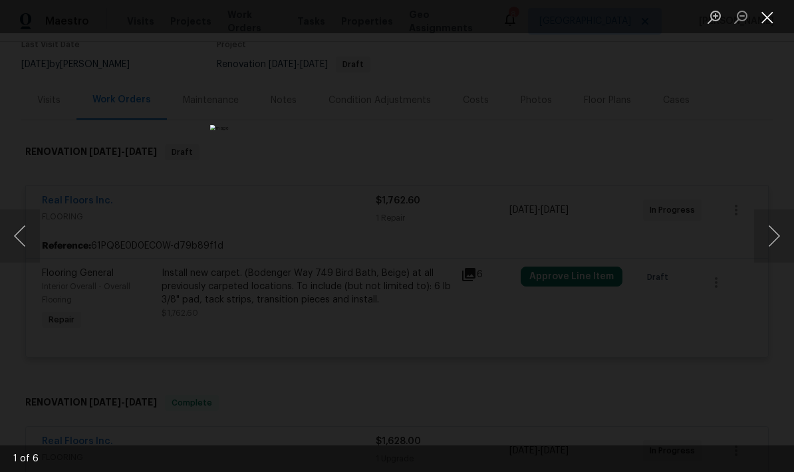
click at [763, 19] on button "Close lightbox" at bounding box center [768, 16] width 27 height 23
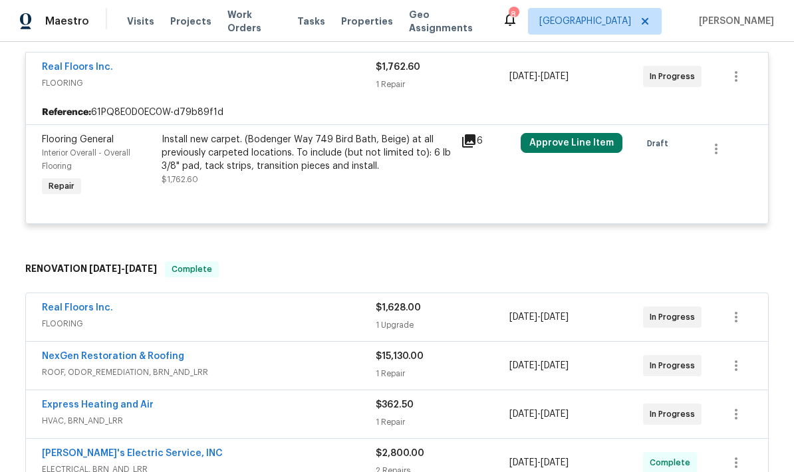
scroll to position [256, 0]
